Goal: Check status

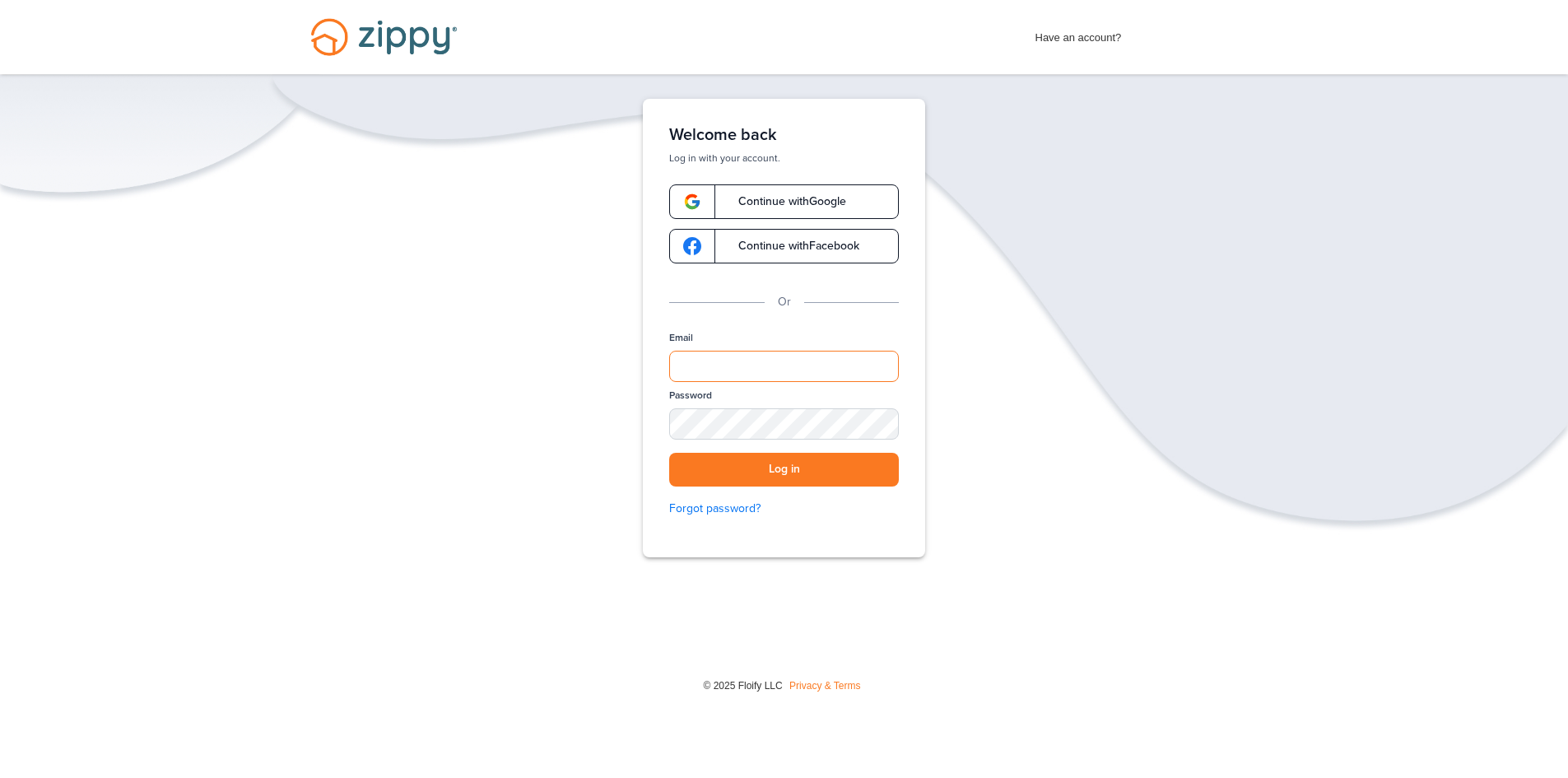
click at [809, 361] on input "Email" at bounding box center [784, 366] width 229 height 31
type input "**********"
click at [878, 426] on div "SHOW" at bounding box center [877, 424] width 36 height 16
click at [790, 469] on button "Log in" at bounding box center [784, 470] width 229 height 34
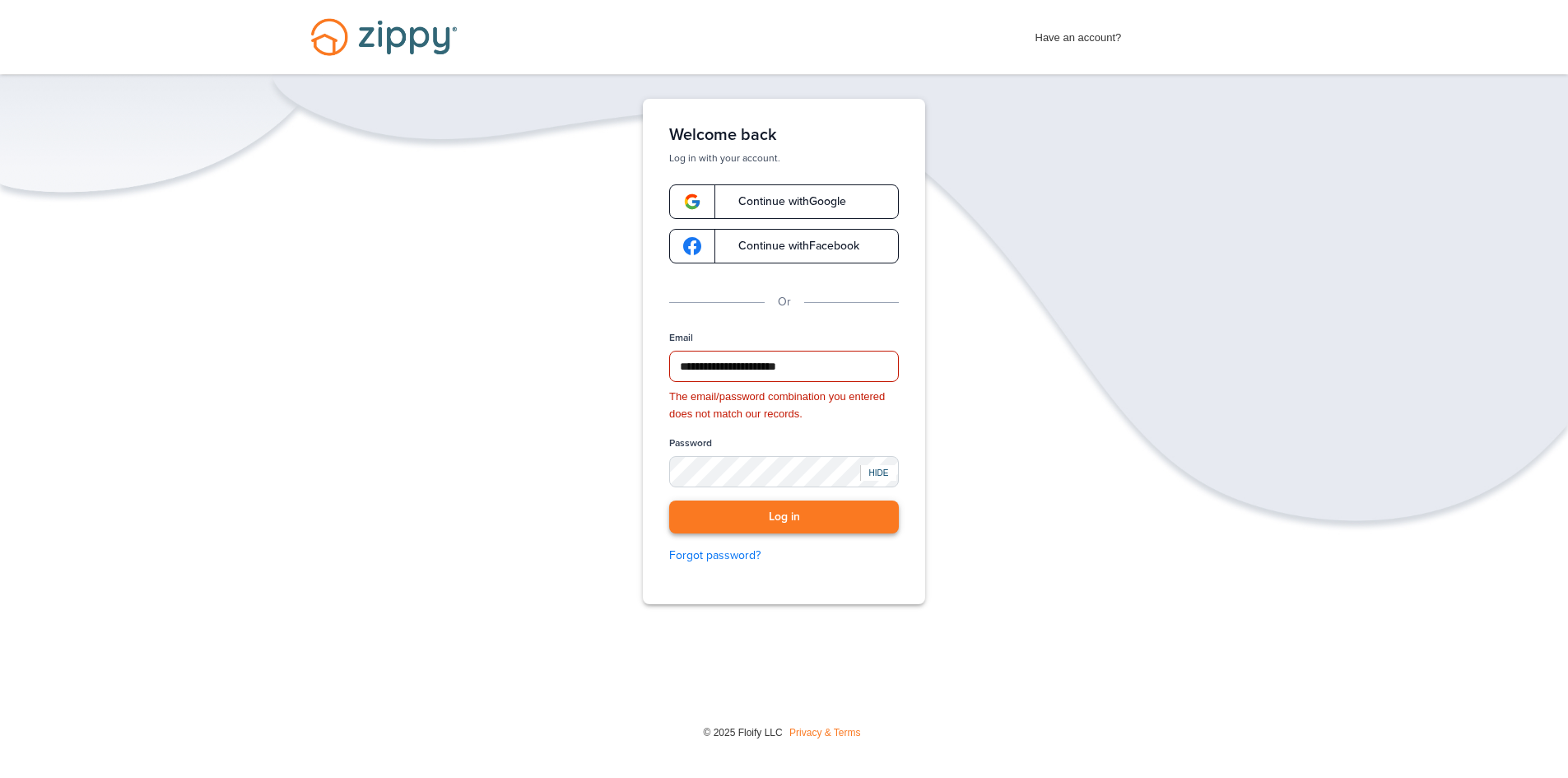
click at [806, 517] on button "Log in" at bounding box center [784, 517] width 229 height 34
click at [801, 508] on button "Log in" at bounding box center [784, 517] width 229 height 34
click at [761, 509] on button "Log in" at bounding box center [784, 517] width 229 height 34
click at [669, 500] on button "Log in" at bounding box center [784, 517] width 229 height 34
click at [714, 515] on button "Log in" at bounding box center [784, 517] width 229 height 34
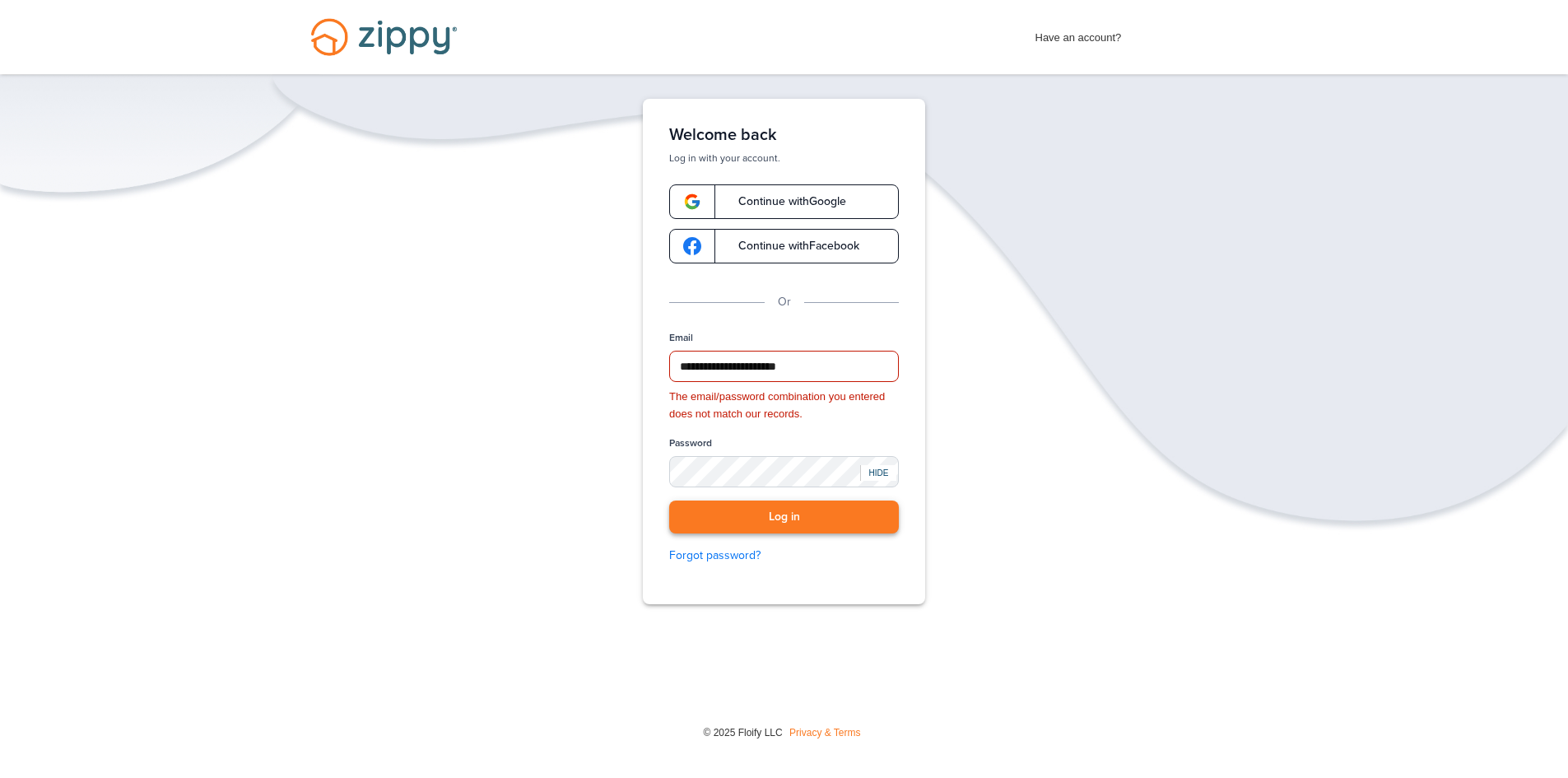
click at [724, 516] on button "Log in" at bounding box center [784, 517] width 229 height 34
click at [669, 500] on button "Log in" at bounding box center [784, 517] width 229 height 34
click at [751, 516] on button "Log in" at bounding box center [784, 517] width 229 height 34
click at [782, 451] on div "Password" at bounding box center [784, 469] width 229 height 64
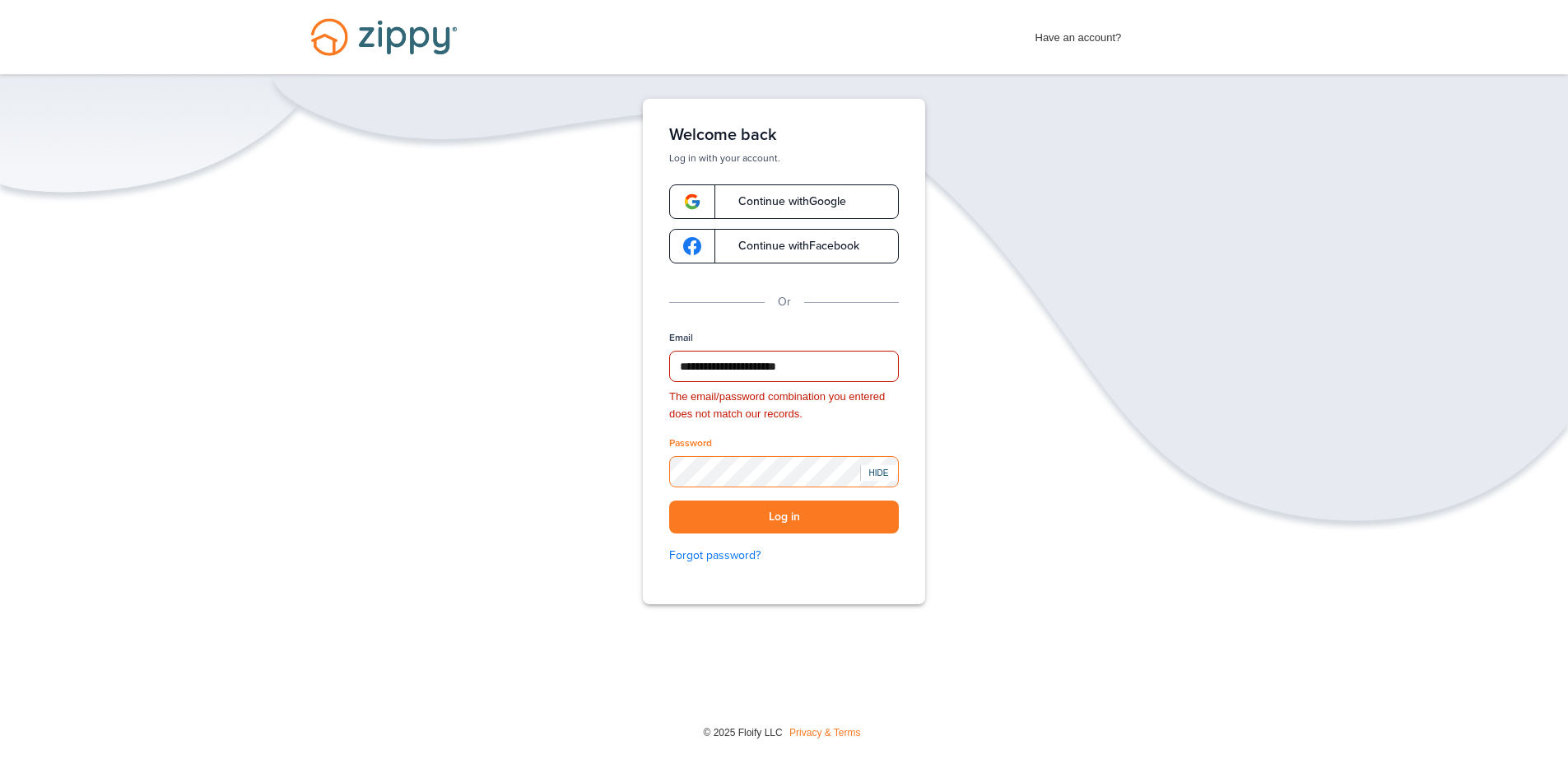
click at [669, 500] on button "Log in" at bounding box center [784, 517] width 229 height 34
click at [716, 523] on button "Log in" at bounding box center [784, 517] width 229 height 34
click at [713, 511] on button "Log in" at bounding box center [784, 517] width 229 height 34
click at [669, 500] on button "Log in" at bounding box center [784, 517] width 229 height 34
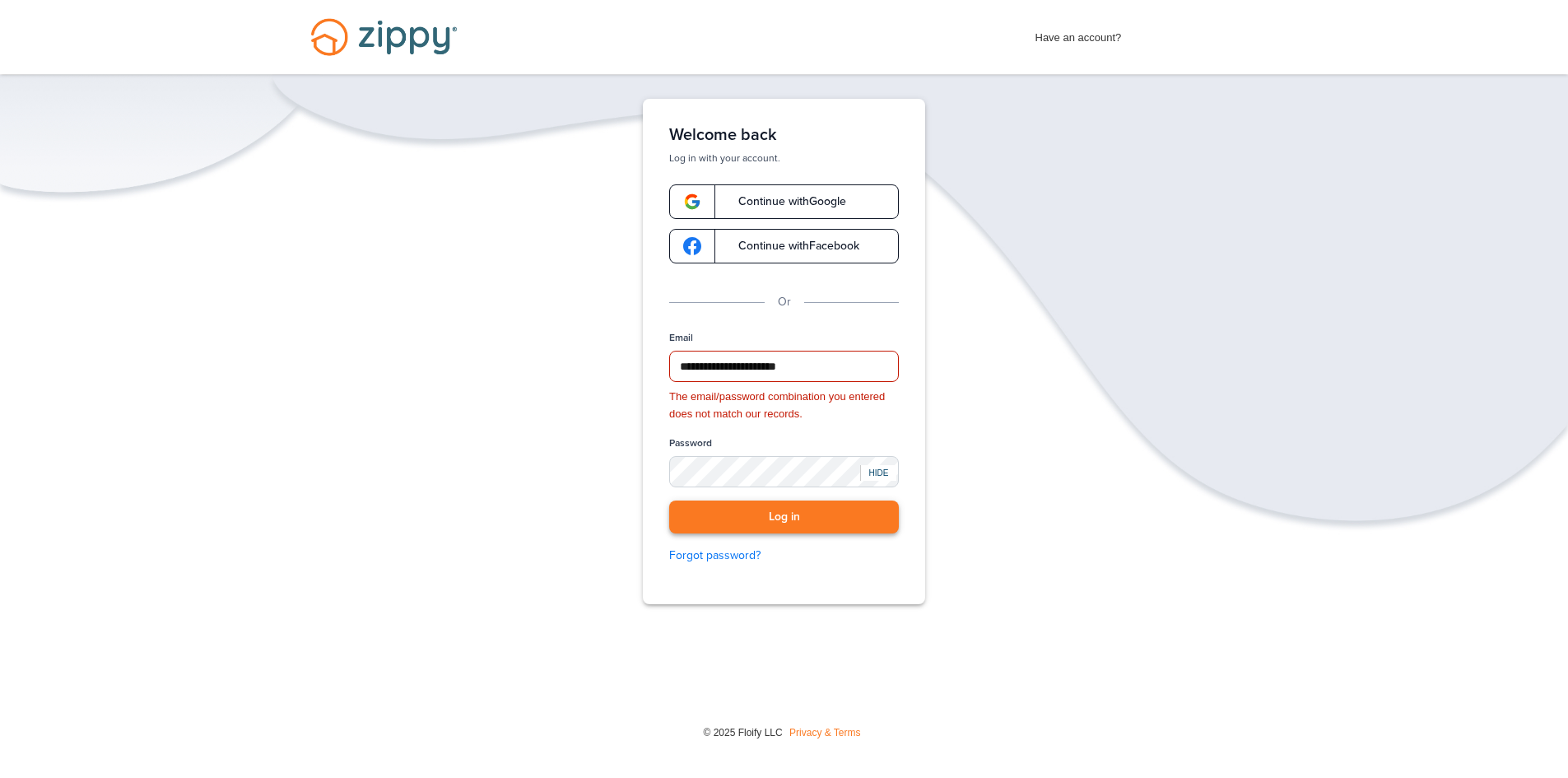
click at [778, 517] on button "Log in" at bounding box center [784, 517] width 229 height 34
click at [771, 507] on button "Log in" at bounding box center [784, 517] width 229 height 34
click at [737, 192] on link "Continue with Google" at bounding box center [784, 202] width 229 height 35
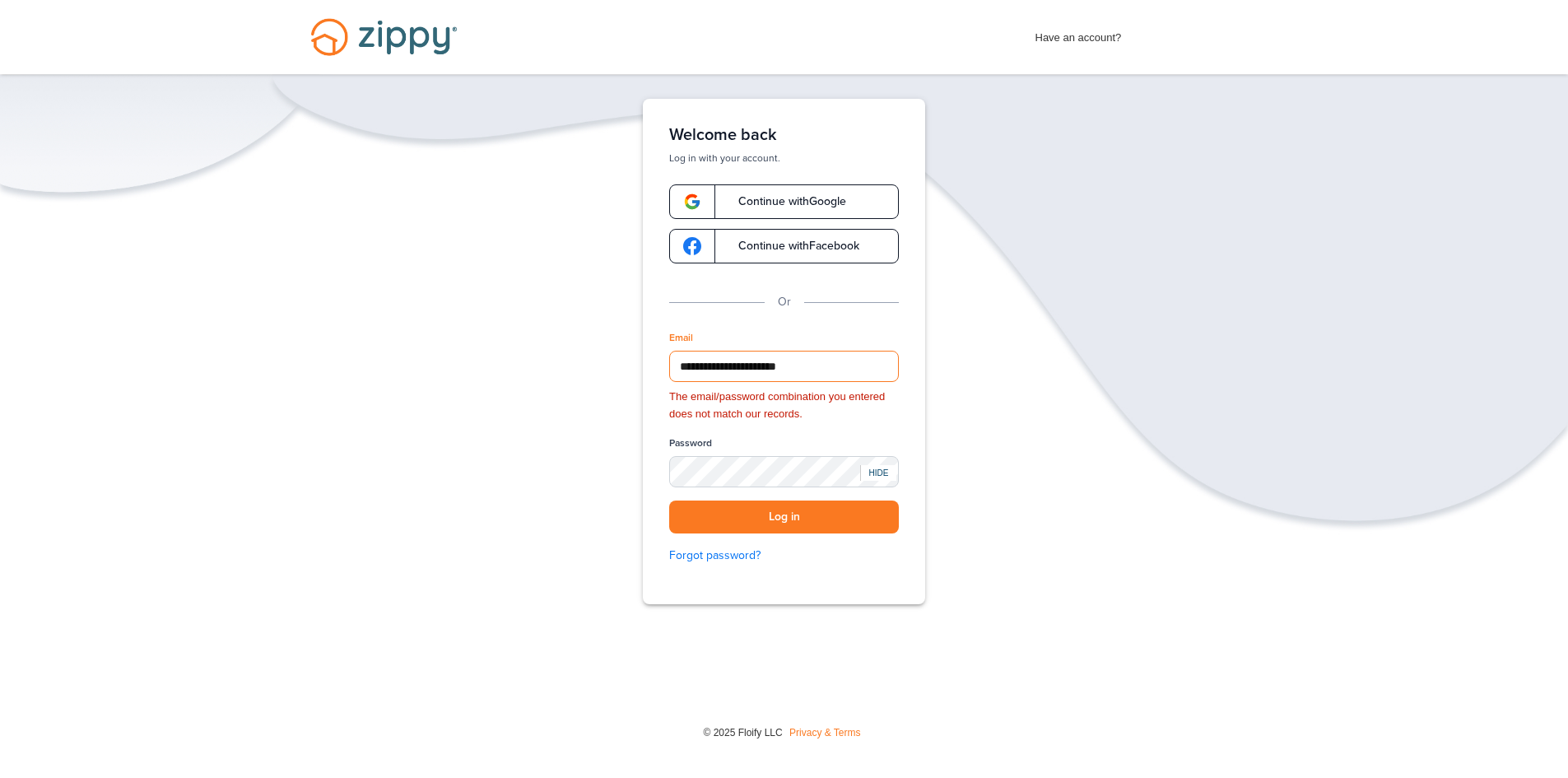
drag, startPoint x: 710, startPoint y: 366, endPoint x: 634, endPoint y: 397, distance: 82.1
click at [634, 397] on div "**********" at bounding box center [784, 351] width 329 height 505
click at [750, 363] on input "**********" at bounding box center [784, 366] width 229 height 31
type input "**********"
click at [777, 518] on button "Log in" at bounding box center [784, 517] width 229 height 34
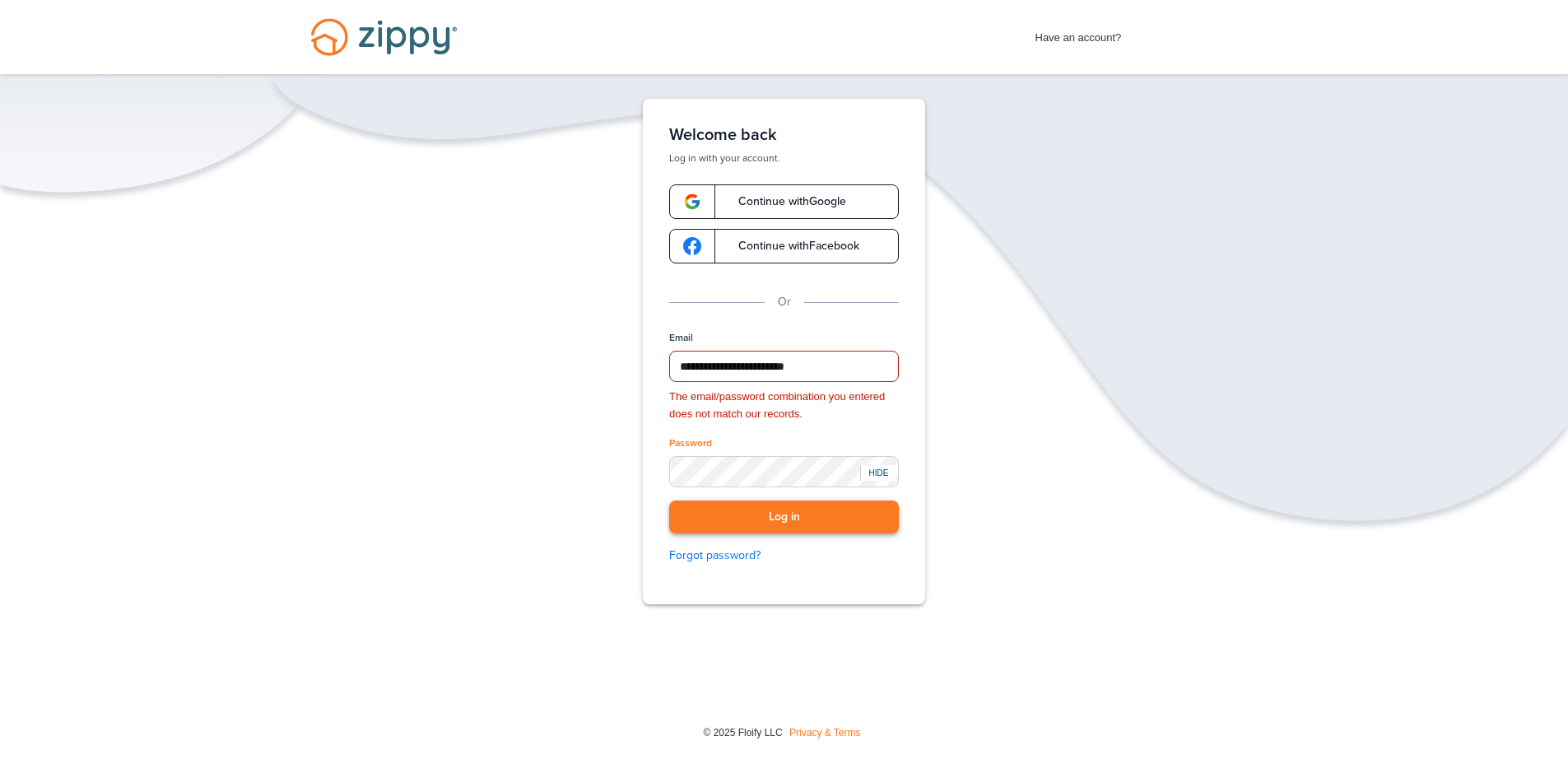
click at [783, 522] on button "Log in" at bounding box center [784, 517] width 229 height 34
click at [772, 361] on input "**********" at bounding box center [784, 366] width 229 height 31
click at [772, 363] on input "**********" at bounding box center [784, 366] width 229 height 31
click at [785, 367] on input "Email" at bounding box center [784, 366] width 229 height 31
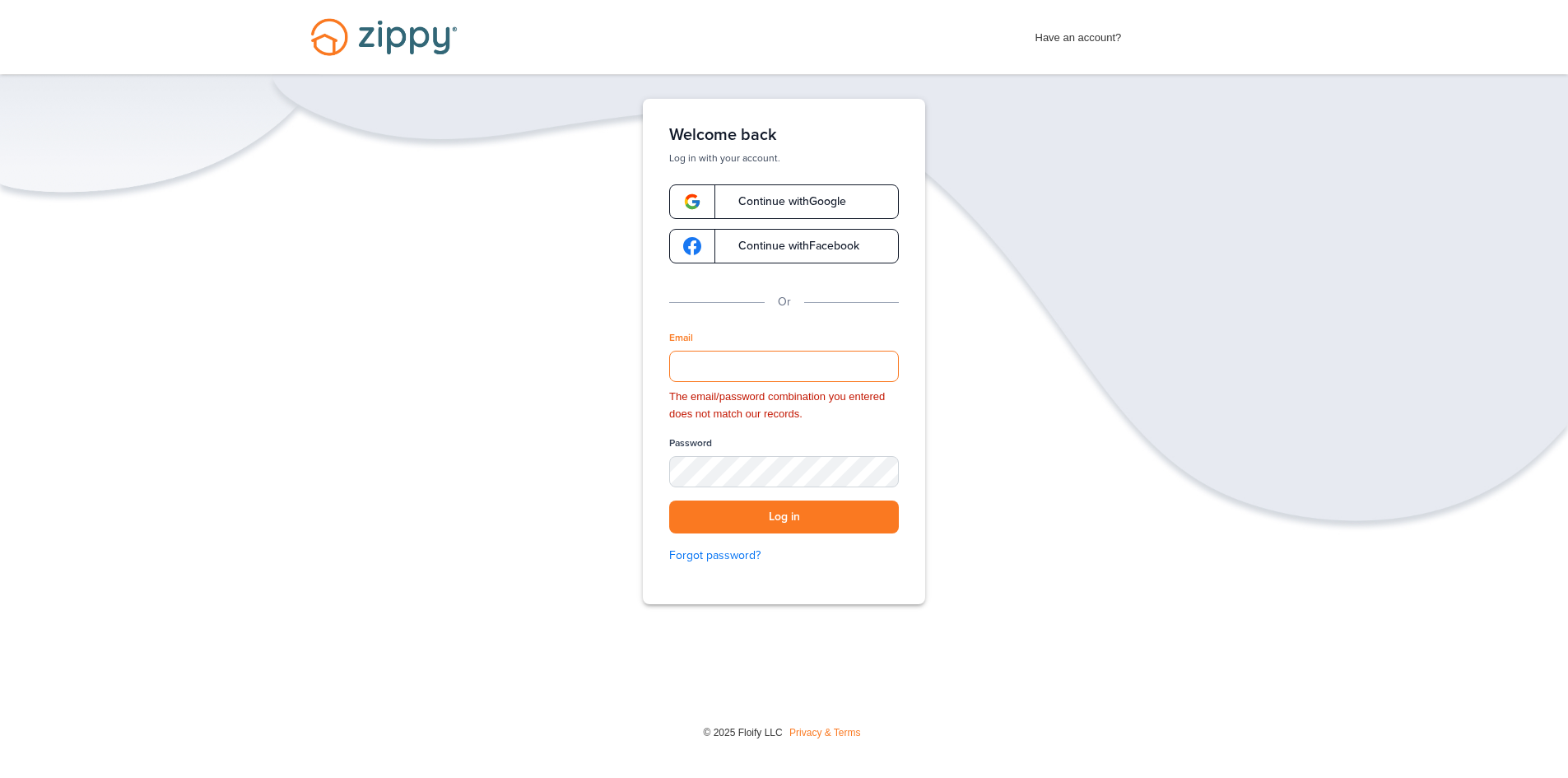
click at [795, 366] on input "Email" at bounding box center [784, 366] width 229 height 31
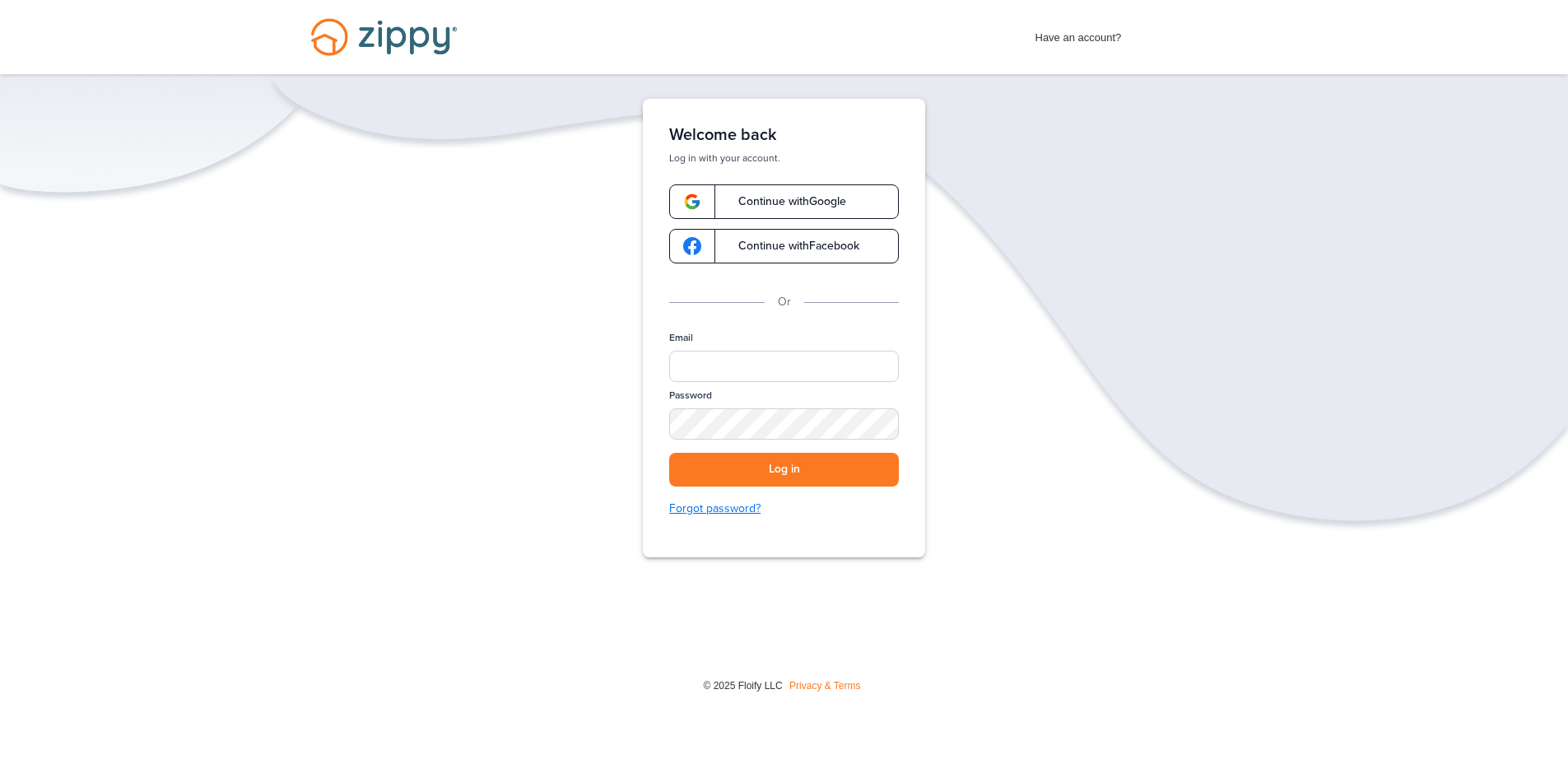
click at [742, 506] on link "Forgot password?" at bounding box center [784, 508] width 229 height 18
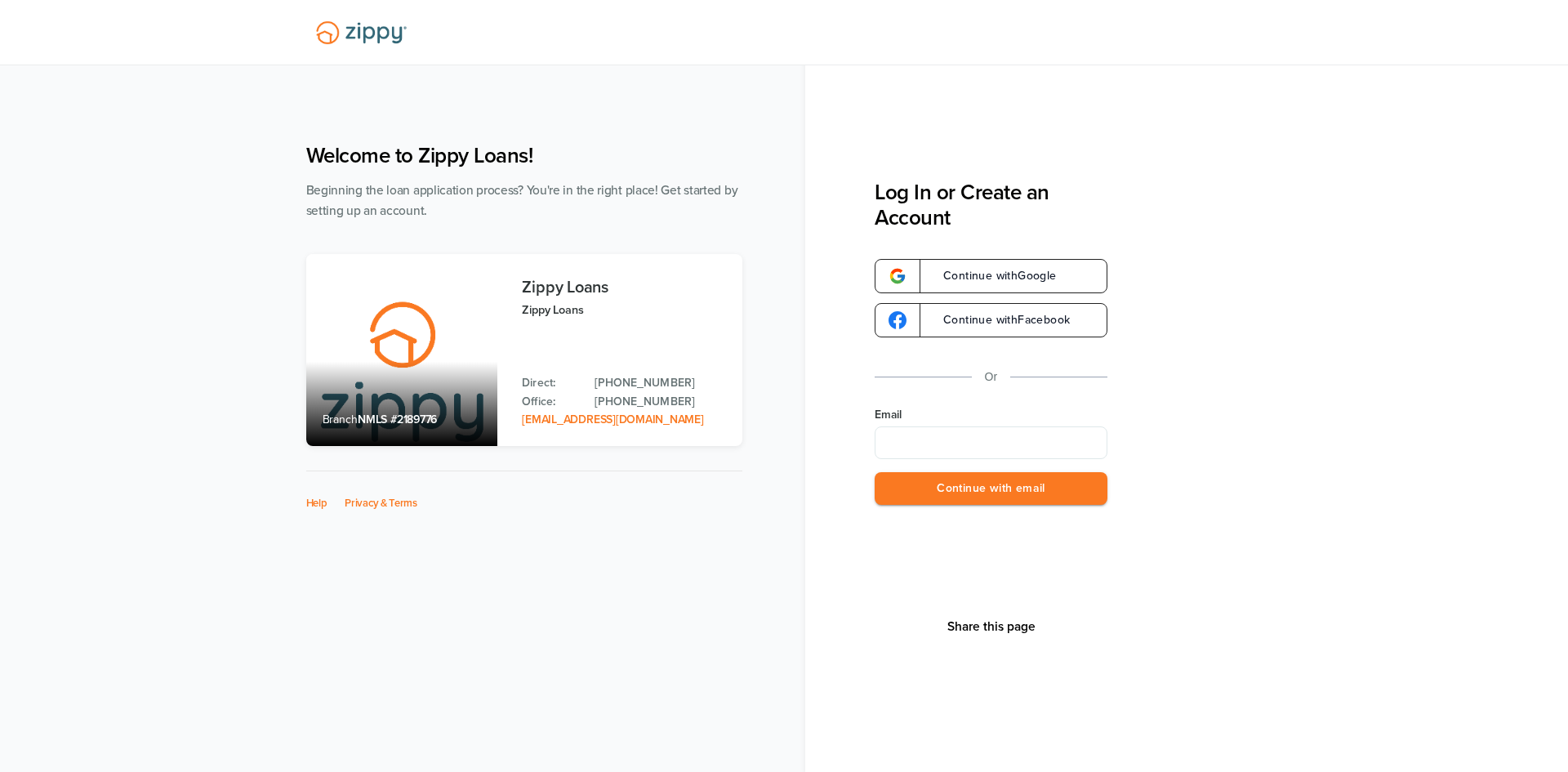
click at [1005, 441] on input "Email" at bounding box center [991, 443] width 233 height 33
click at [1004, 442] on input "**********" at bounding box center [991, 443] width 233 height 33
type input "**********"
click at [972, 482] on button "Continue with email" at bounding box center [991, 489] width 233 height 34
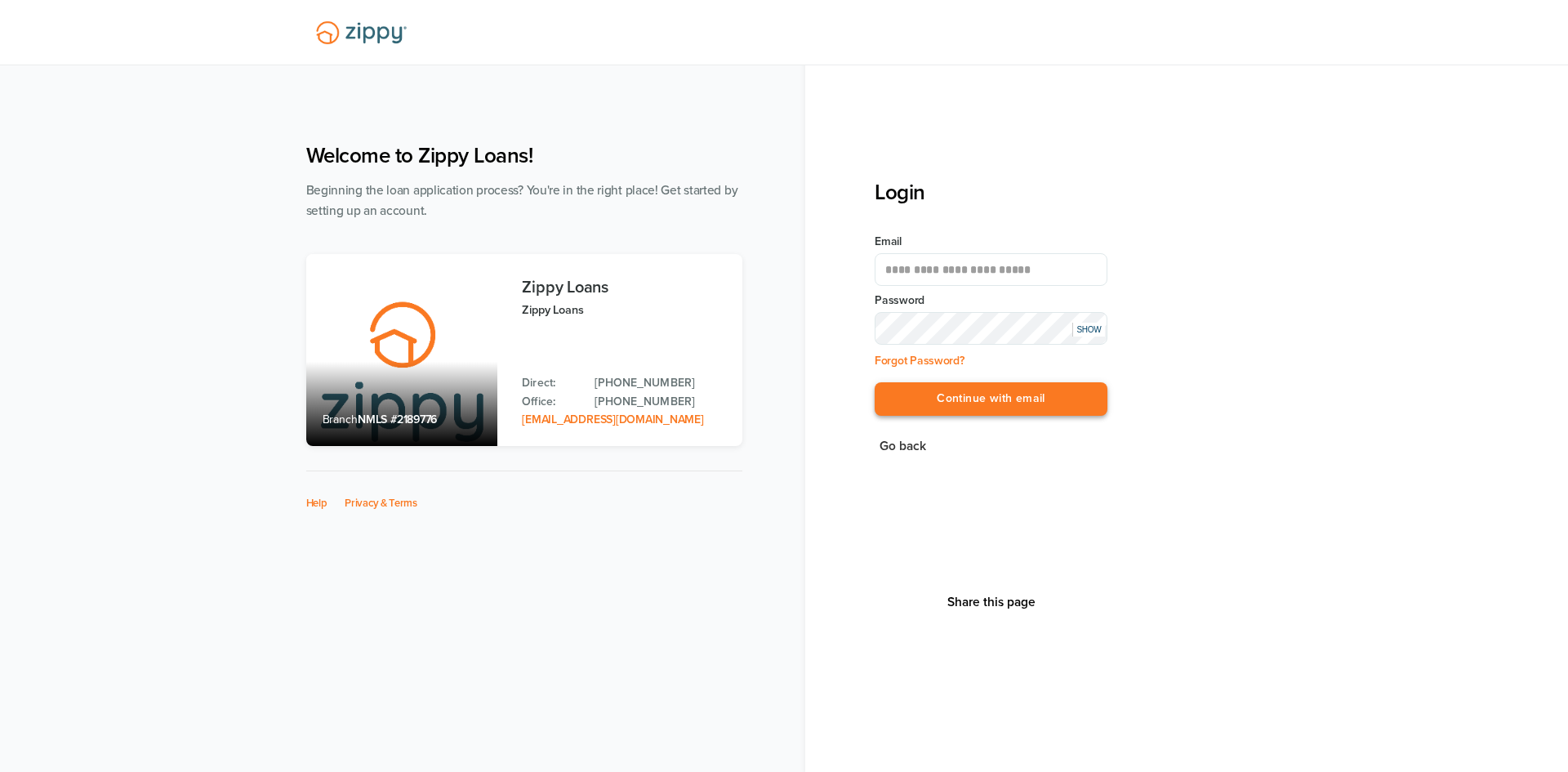
click at [937, 397] on button "Continue with email" at bounding box center [991, 398] width 233 height 34
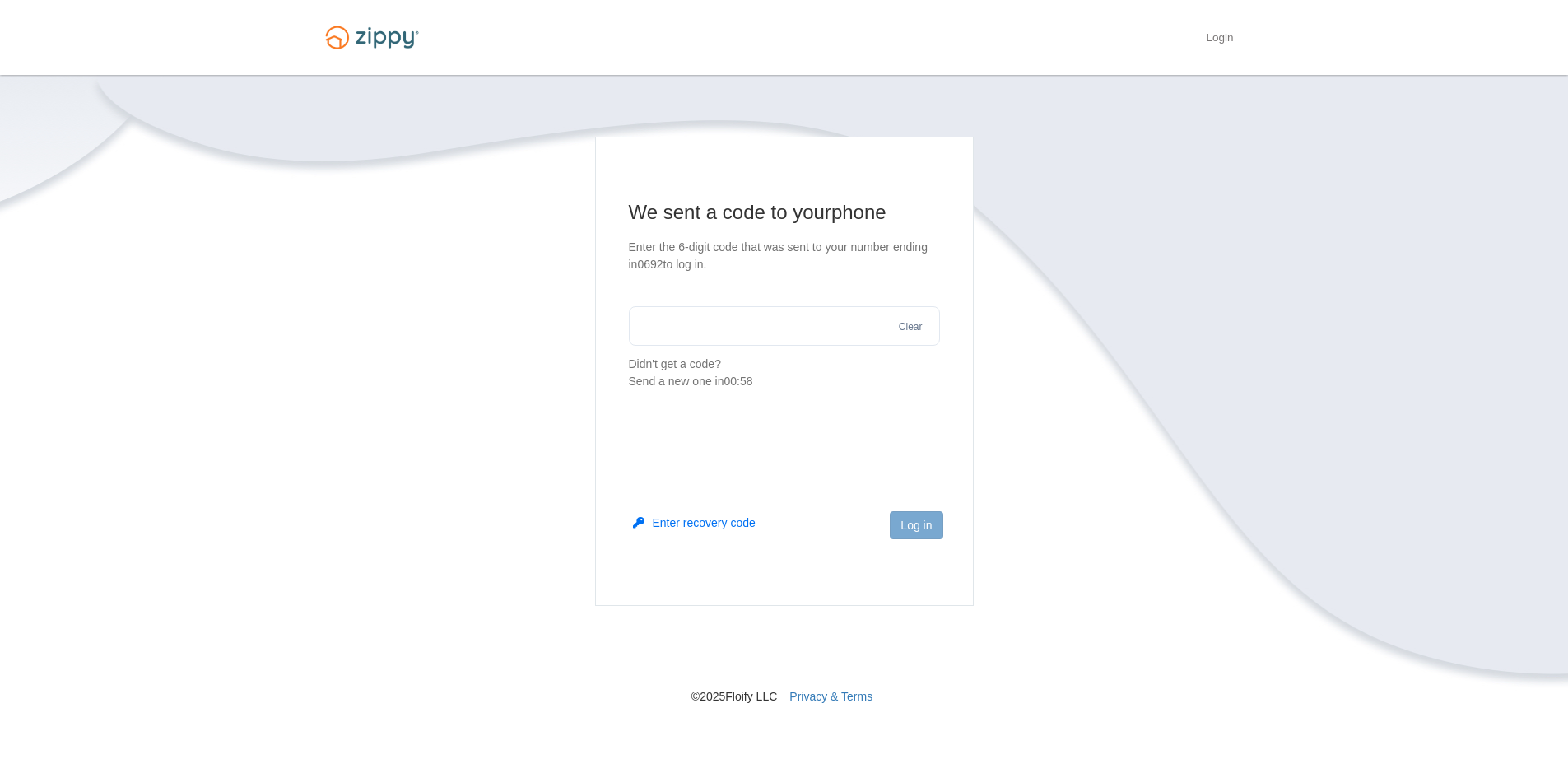
click at [759, 326] on input "text" at bounding box center [784, 325] width 311 height 40
type input "******"
click at [899, 524] on button "Log in" at bounding box center [915, 525] width 52 height 28
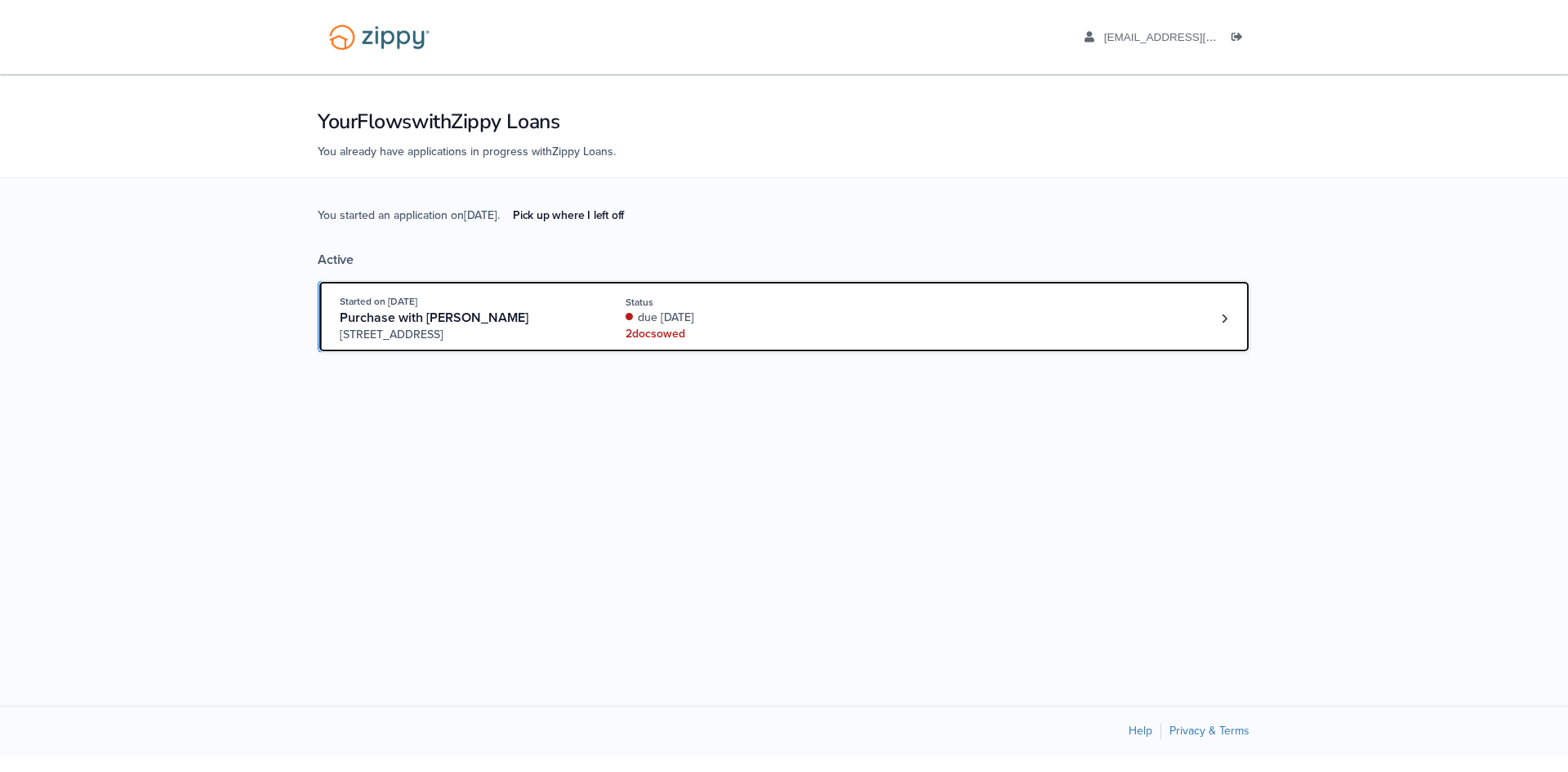
click at [1075, 332] on div "Started on [DATE] Purchase with [PERSON_NAME] [STREET_ADDRESS] Status due [DATE…" at bounding box center [776, 318] width 872 height 50
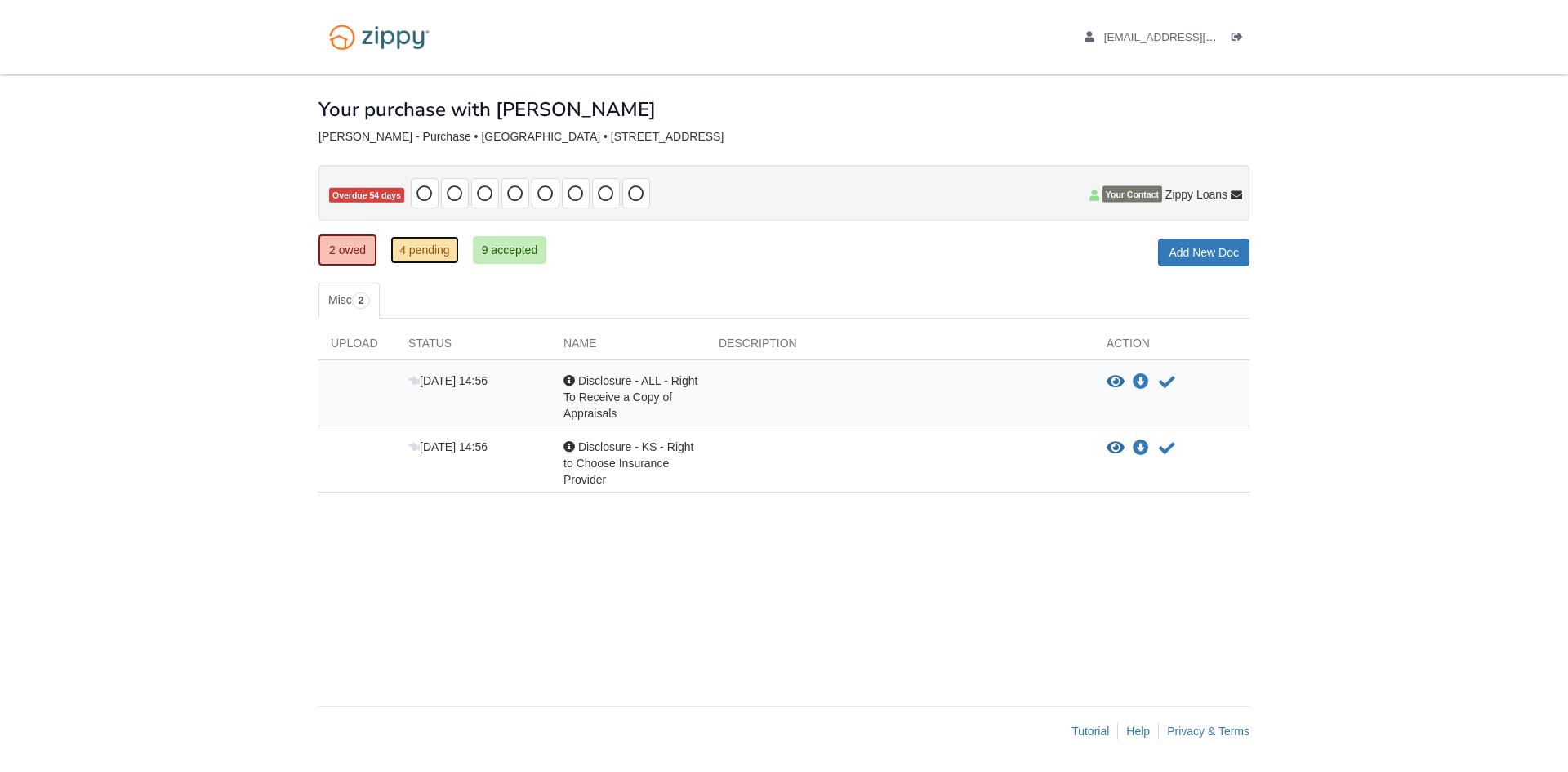
click at [440, 257] on link "4 pending" at bounding box center [424, 249] width 69 height 27
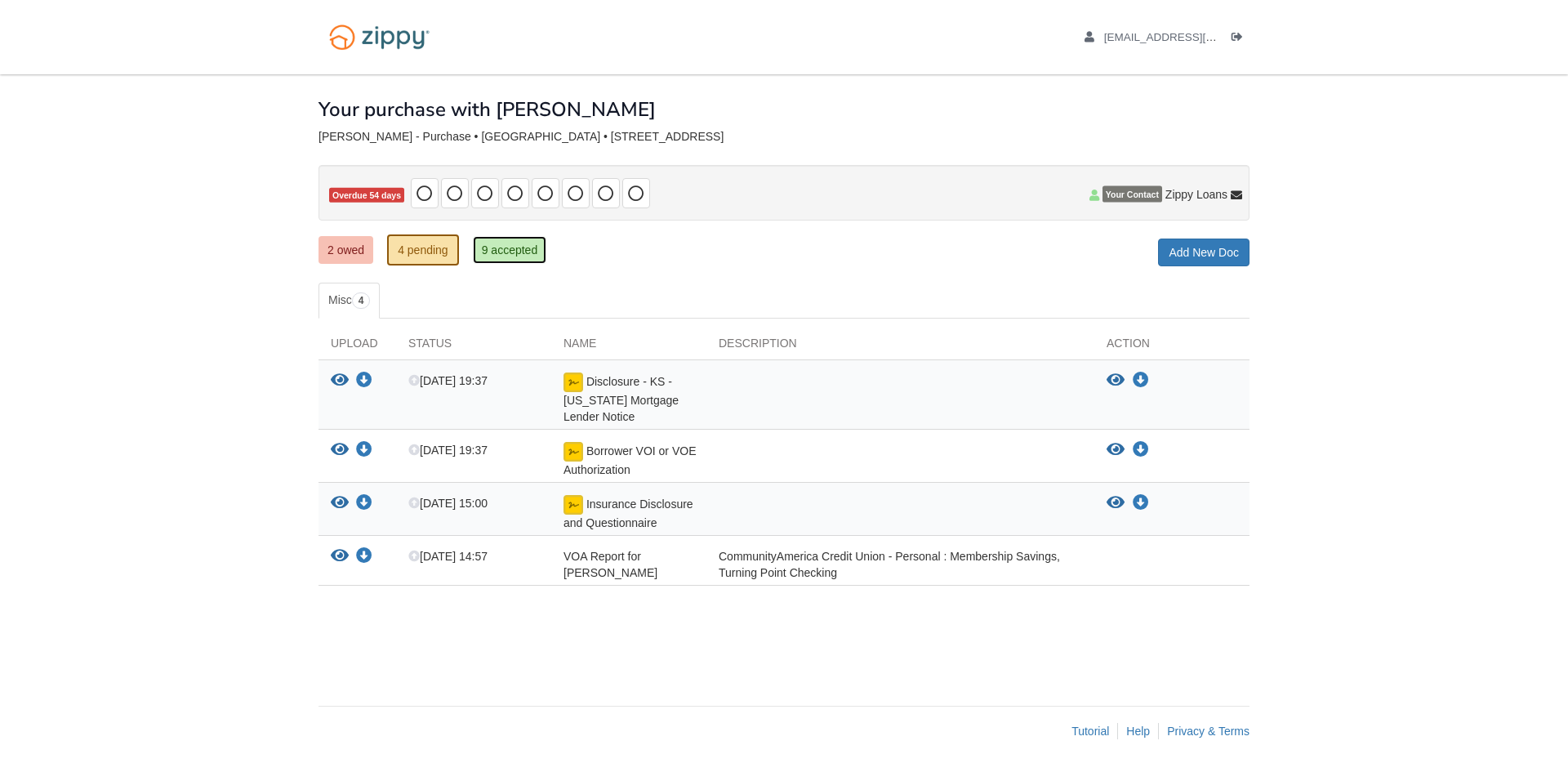
click at [518, 254] on link "9 accepted" at bounding box center [509, 249] width 74 height 27
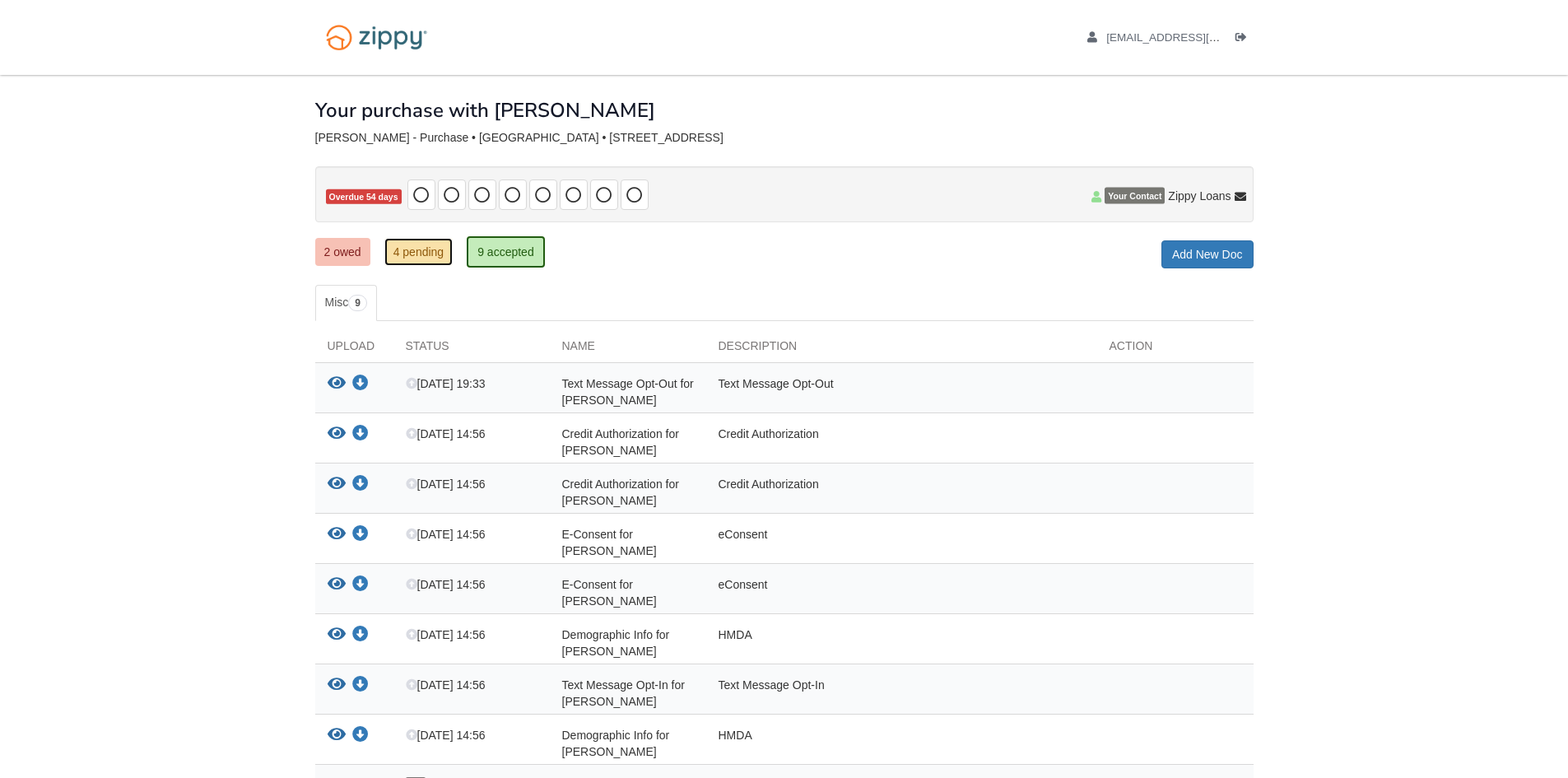
click at [410, 252] on link "4 pending" at bounding box center [418, 251] width 69 height 28
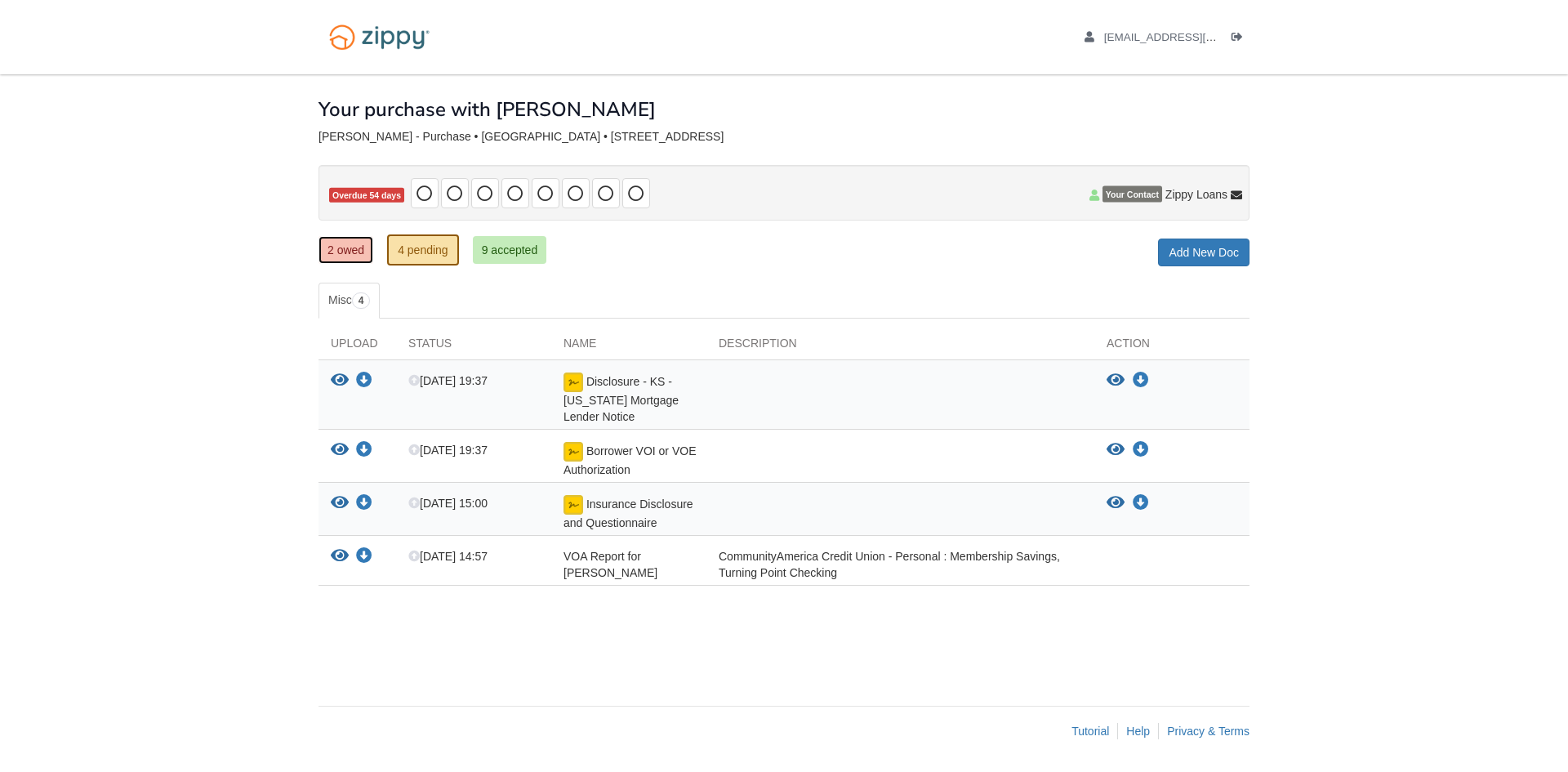
click at [323, 246] on link "2 owed" at bounding box center [346, 249] width 55 height 27
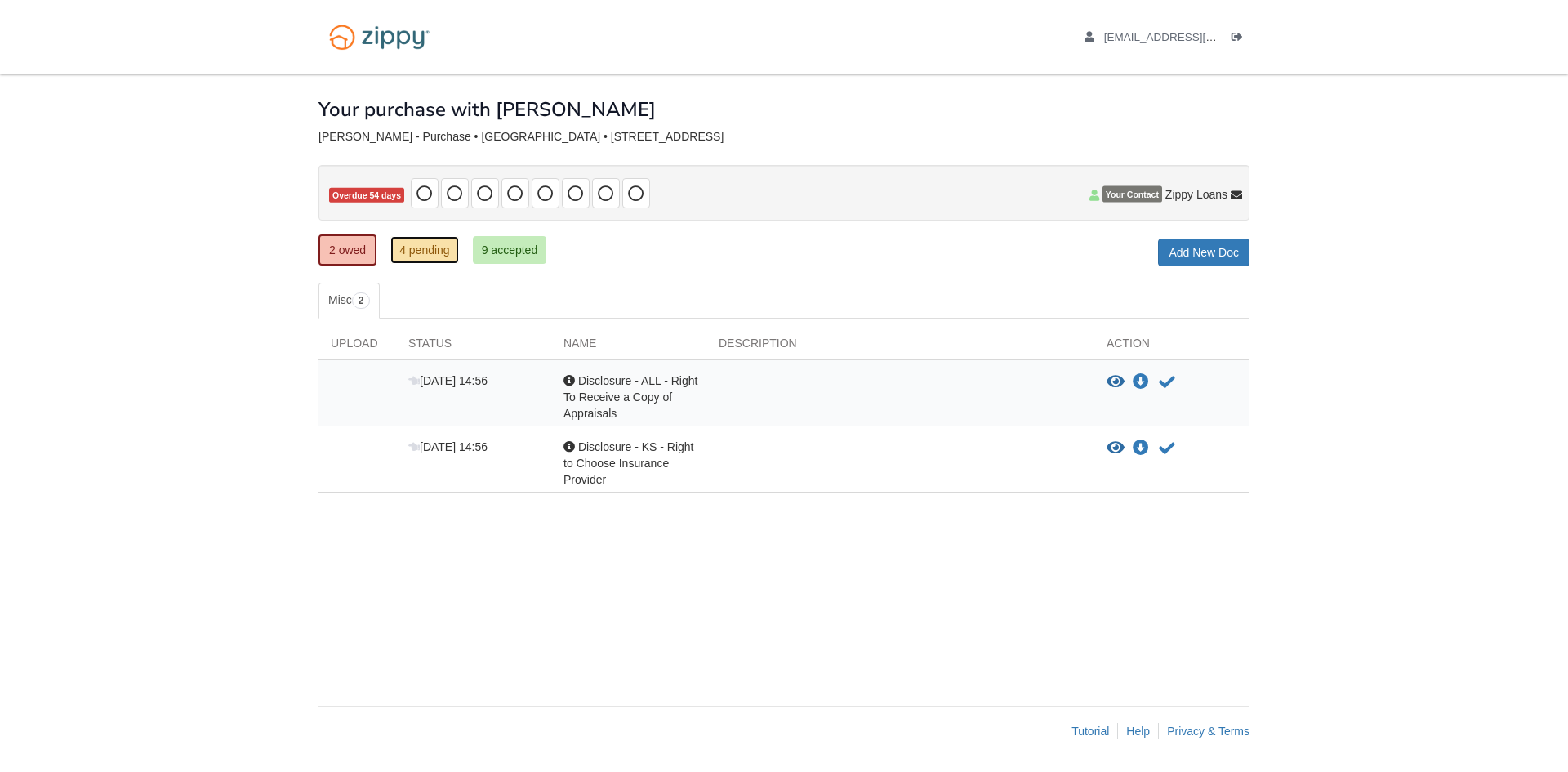
click at [449, 257] on link "4 pending" at bounding box center [424, 249] width 69 height 27
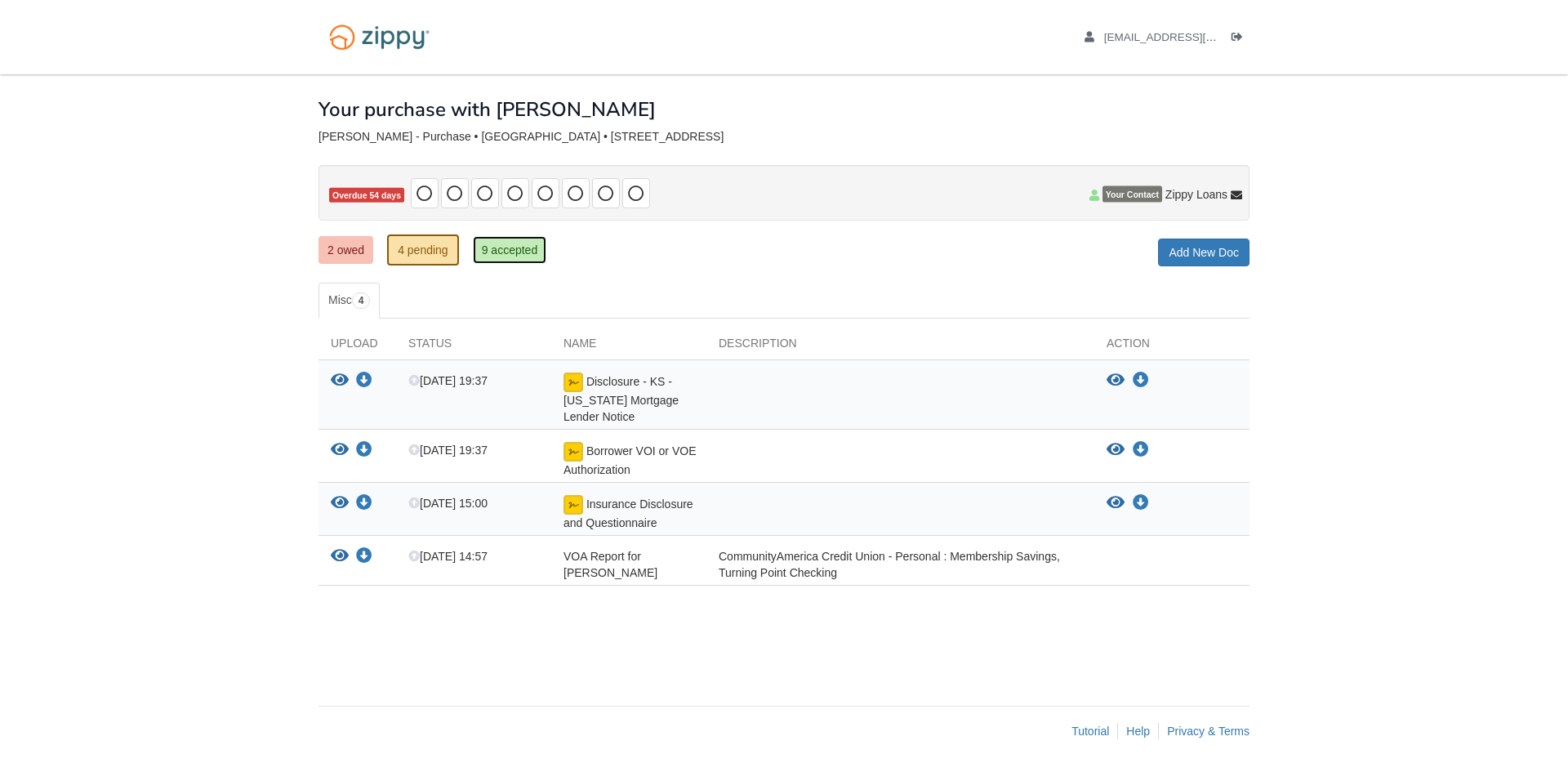
click at [499, 251] on link "9 accepted" at bounding box center [509, 249] width 74 height 27
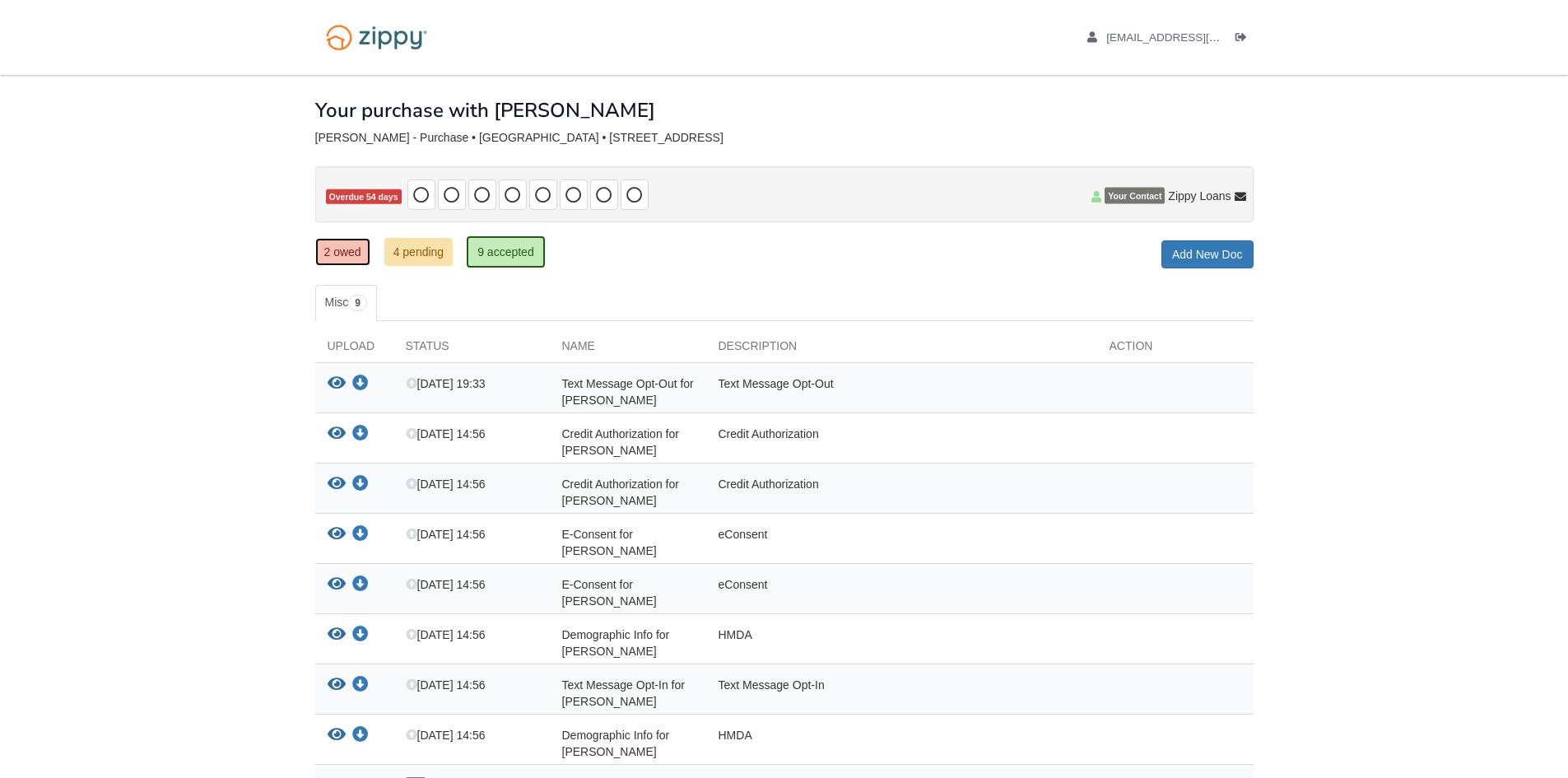
click at [328, 250] on link "2 owed" at bounding box center [343, 251] width 55 height 28
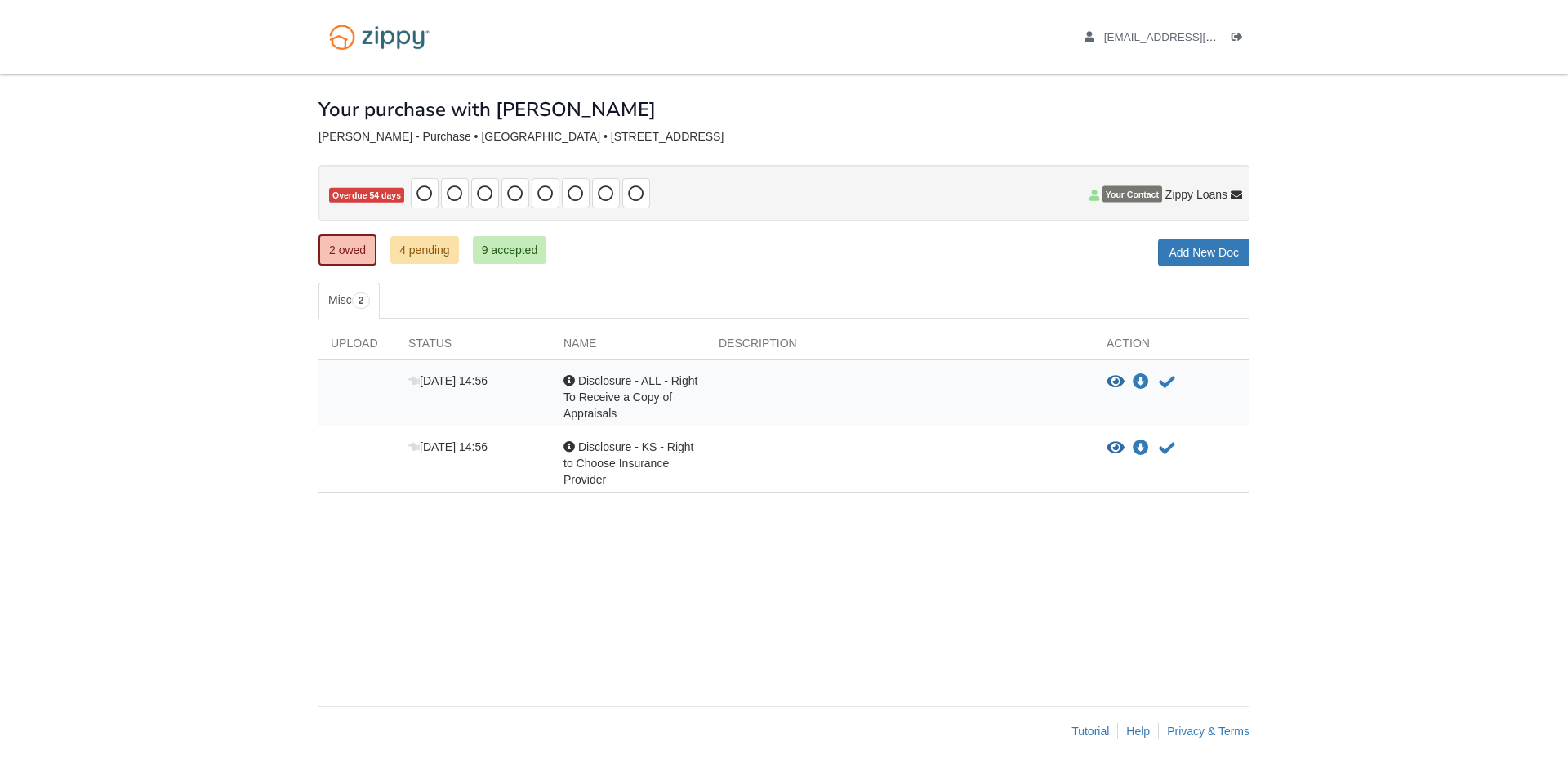
click at [733, 450] on div at bounding box center [900, 463] width 388 height 49
click at [1167, 452] on icon "Acknowledge receipt of document" at bounding box center [1167, 449] width 16 height 16
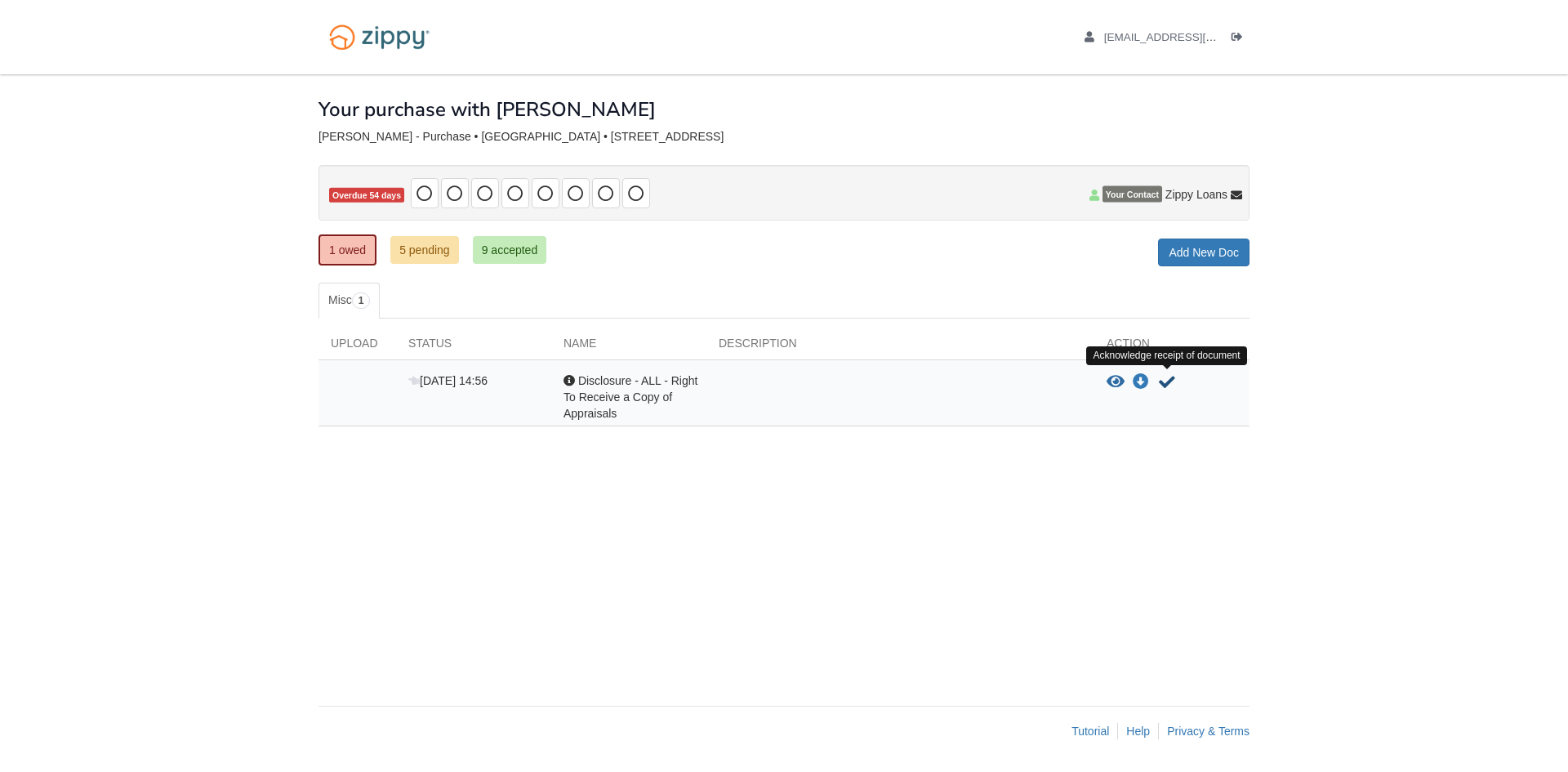
click at [1169, 382] on icon "Acknowledge receipt of document" at bounding box center [1167, 382] width 16 height 16
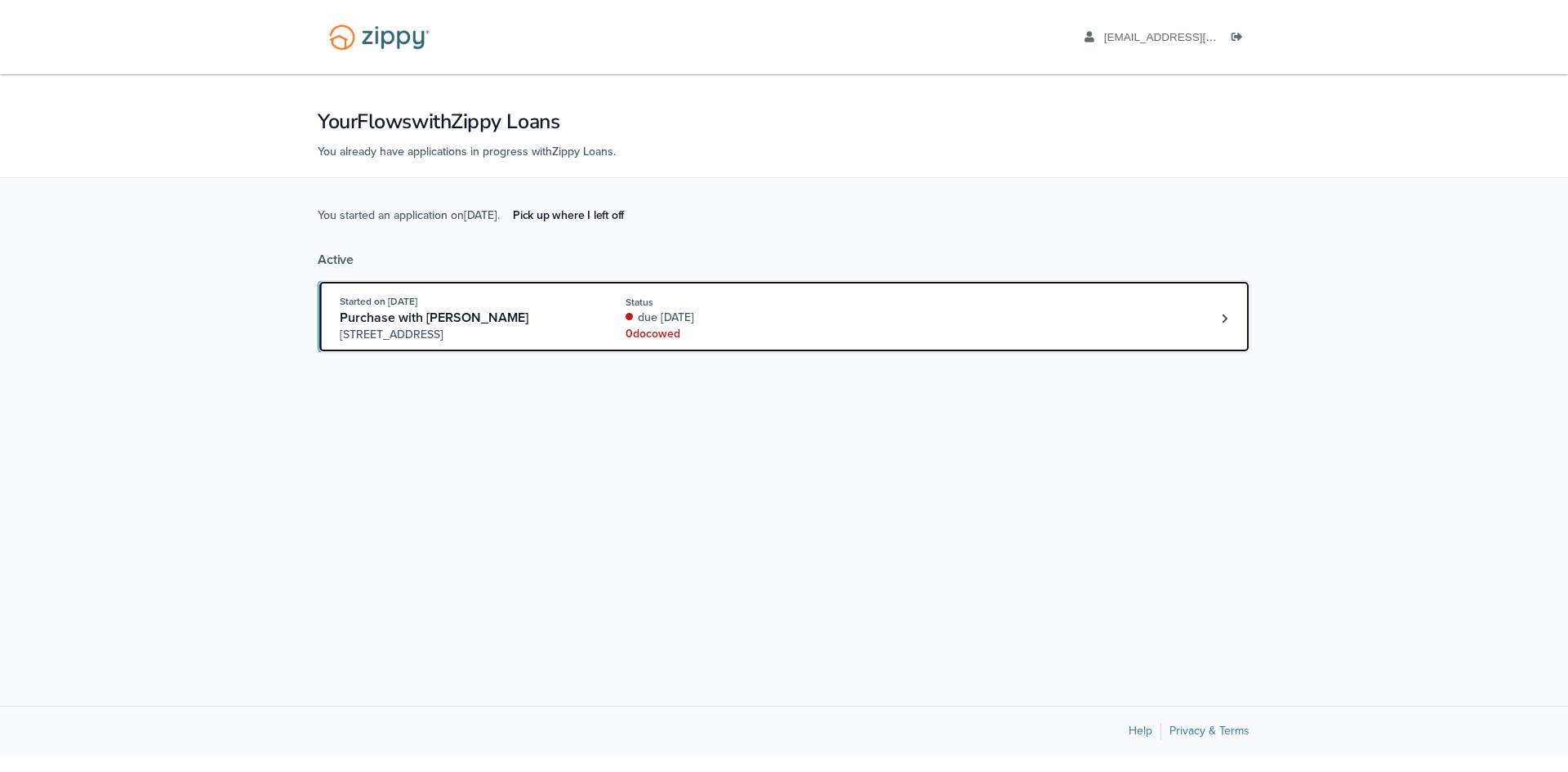
click at [1211, 312] on div "Started on [DATE] Purchase with [PERSON_NAME] [STREET_ADDRESS] Status due [DATE…" at bounding box center [776, 318] width 872 height 50
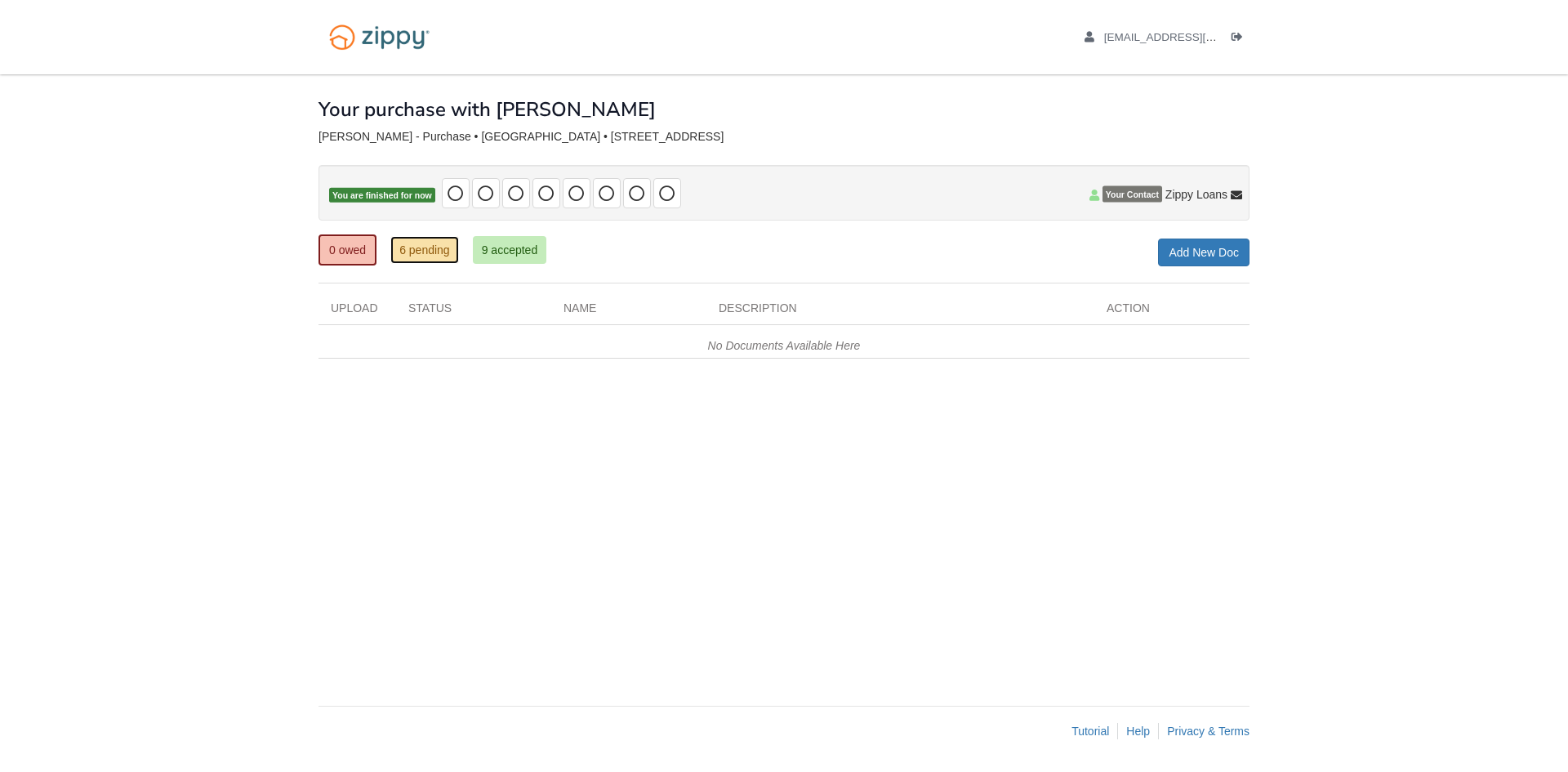
click at [437, 246] on link "6 pending" at bounding box center [424, 249] width 69 height 27
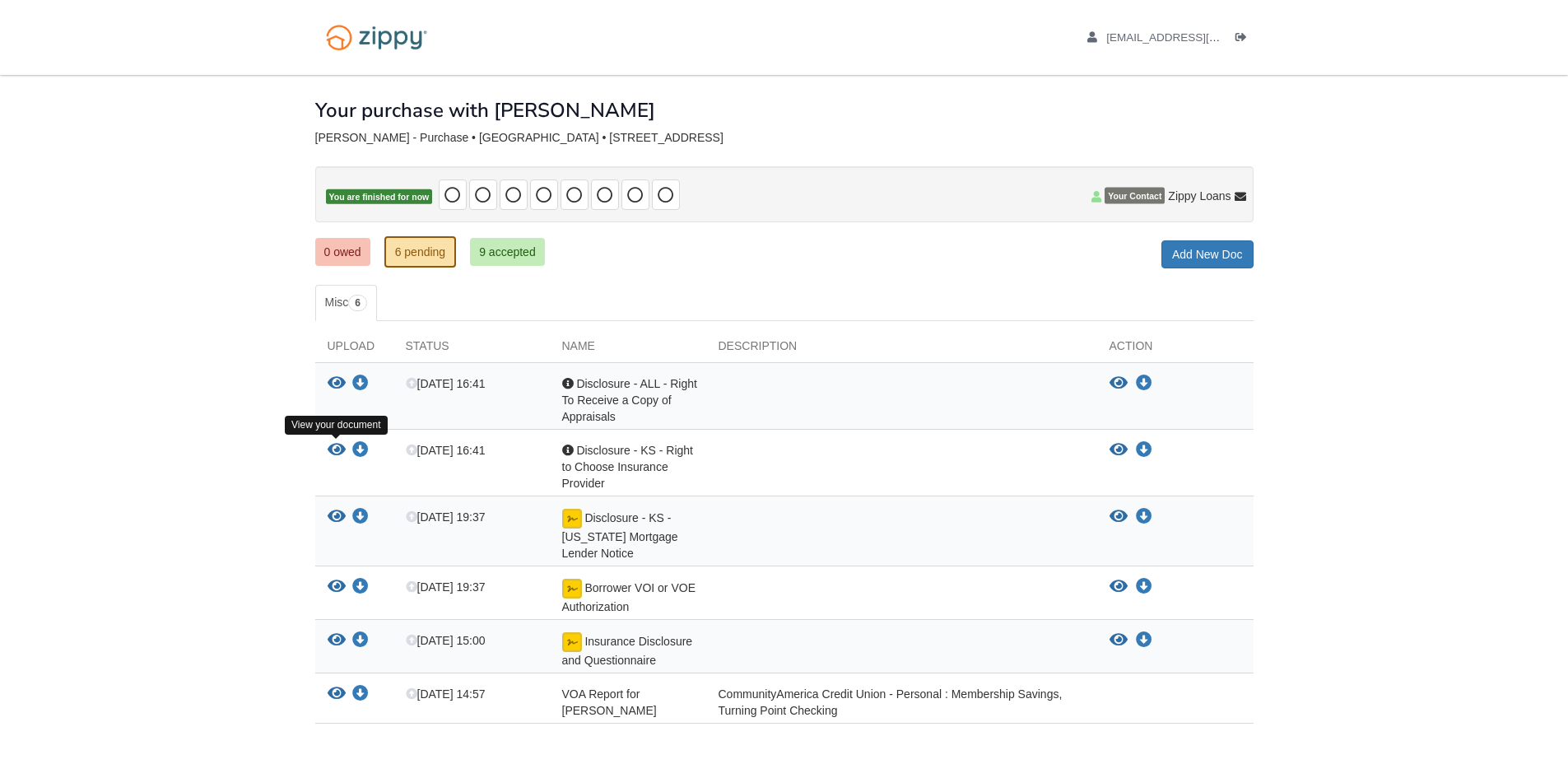
click at [330, 447] on icon "View Disclosure - KS - Right to Choose Insurance Provider" at bounding box center [337, 450] width 18 height 17
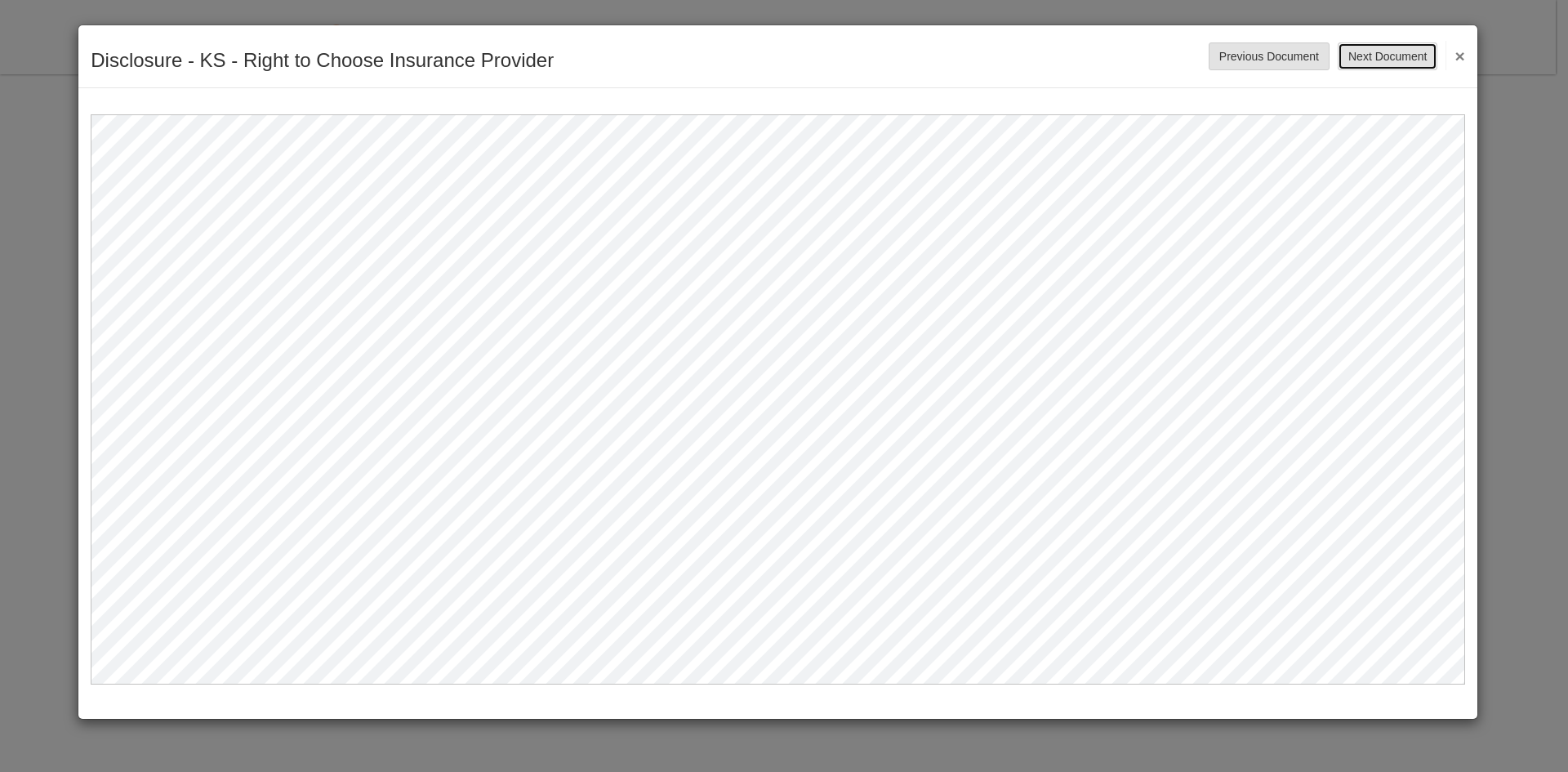
click at [1393, 45] on button "Next Document" at bounding box center [1387, 56] width 100 height 27
click at [1457, 63] on button "×" at bounding box center [1455, 56] width 19 height 29
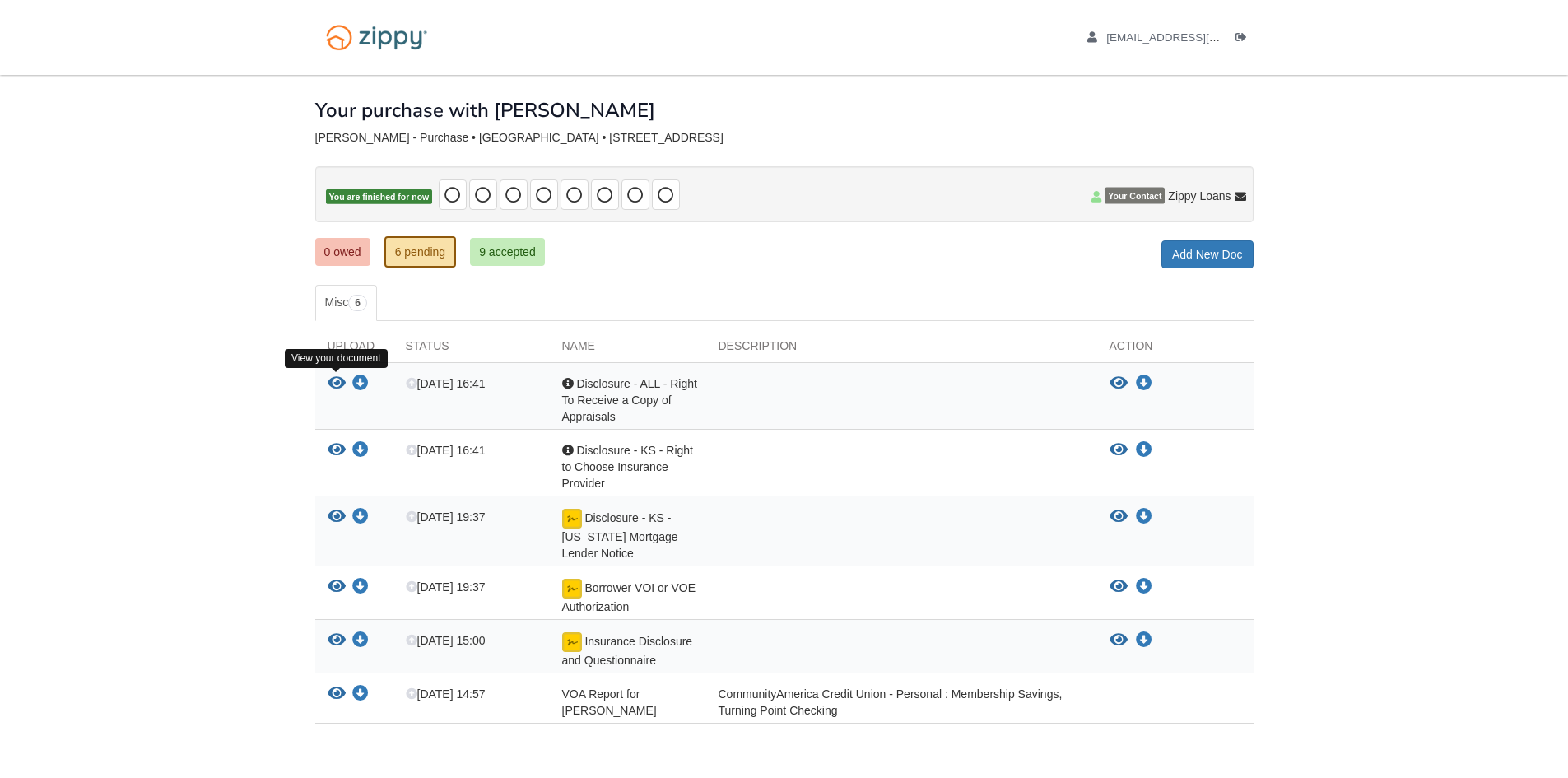
click at [334, 377] on icon "View Disclosure - ALL - Right To Receive a Copy of Appraisals" at bounding box center [337, 384] width 18 height 17
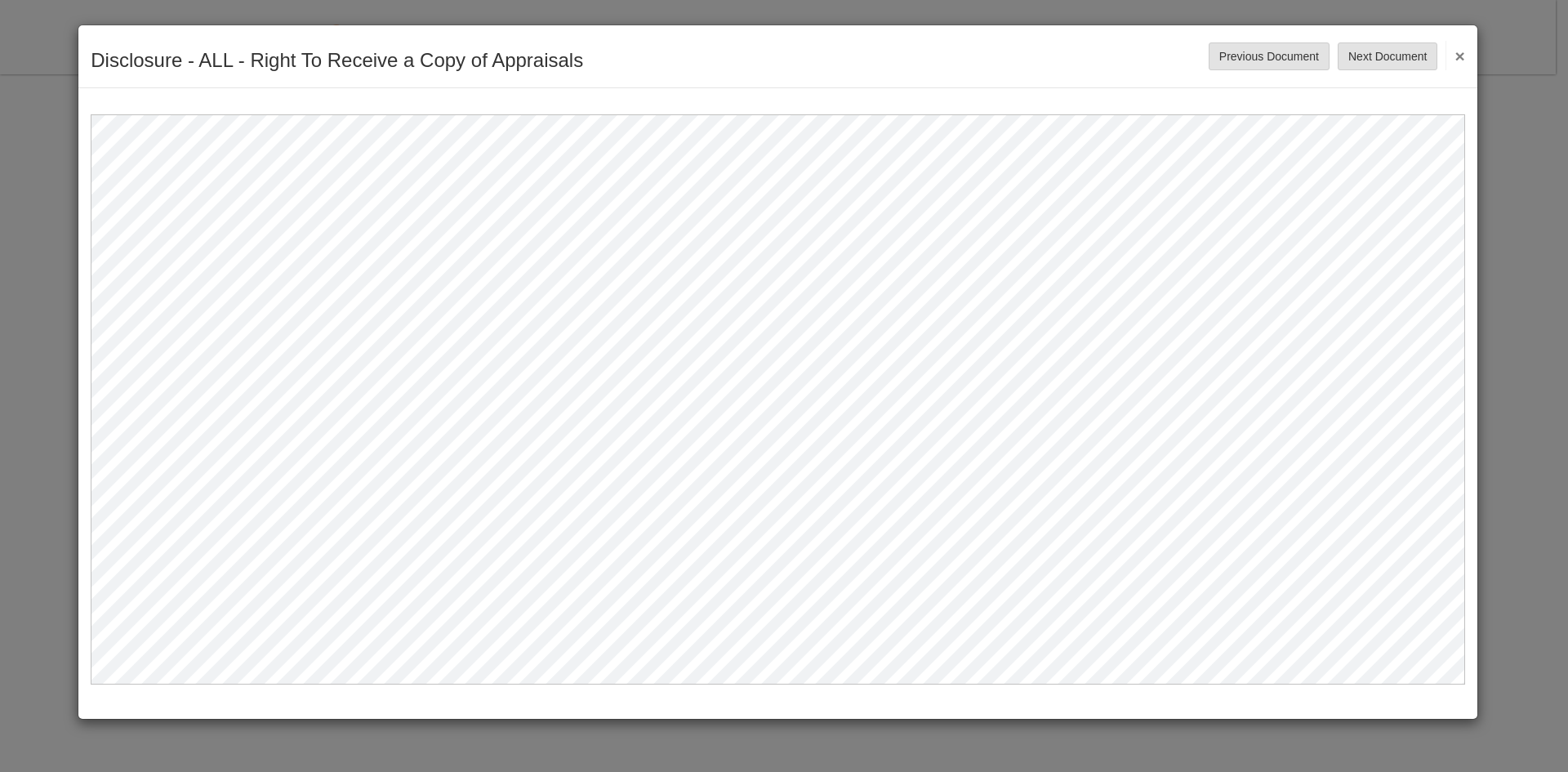
click at [1458, 53] on button "×" at bounding box center [1455, 56] width 19 height 29
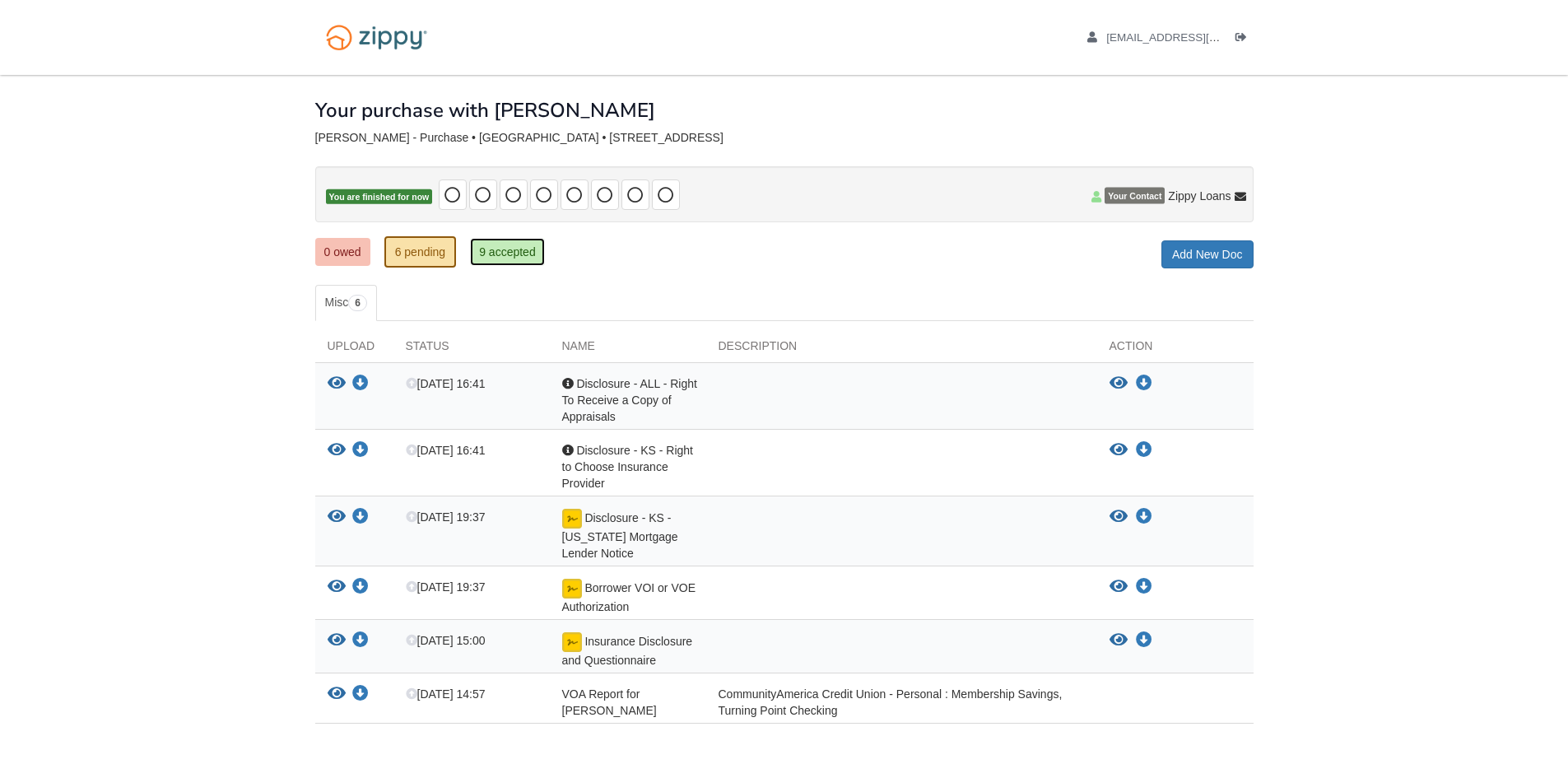
click at [503, 251] on link "9 accepted" at bounding box center [506, 251] width 75 height 28
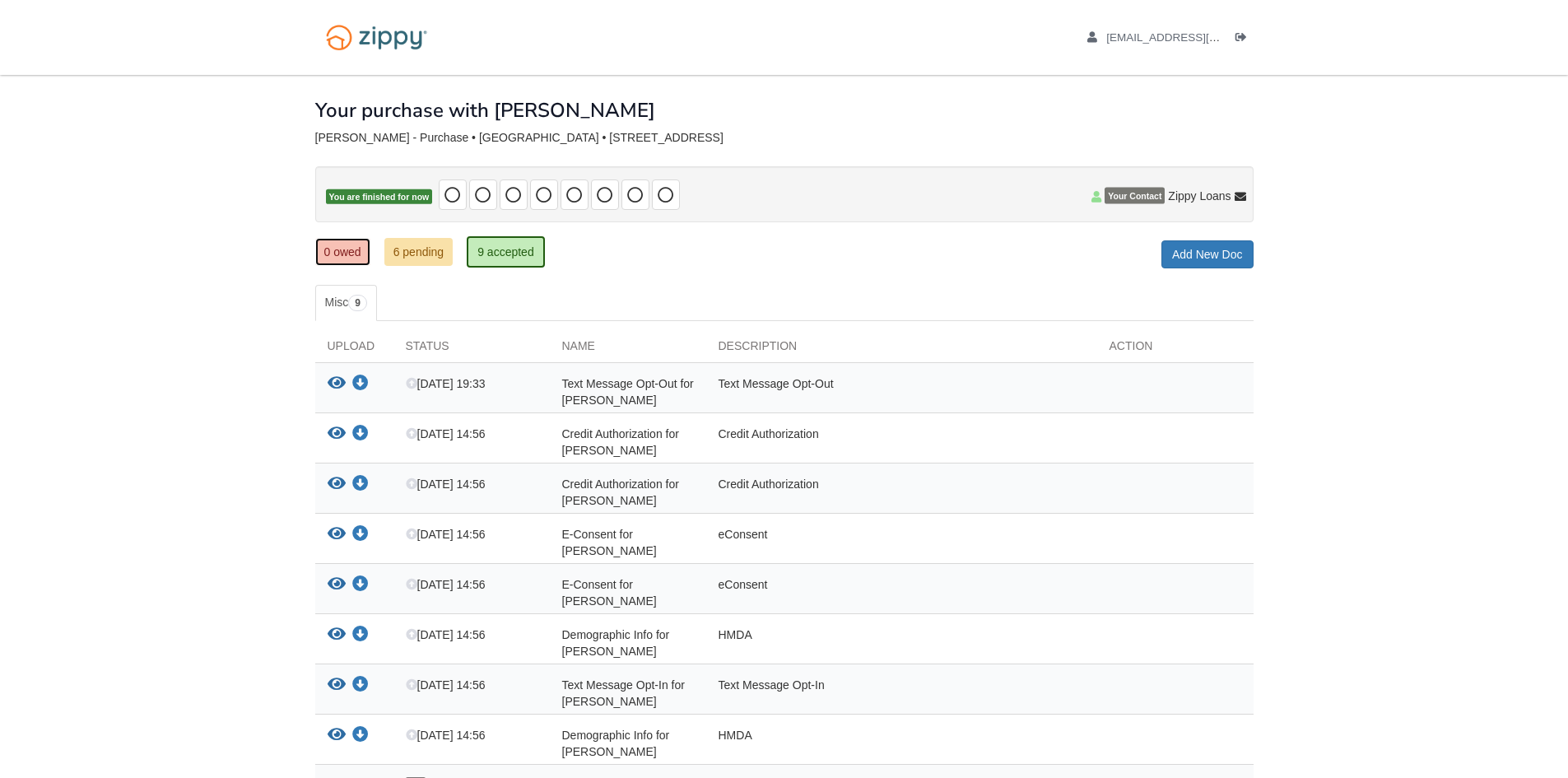
click at [347, 251] on link "0 owed" at bounding box center [343, 251] width 55 height 28
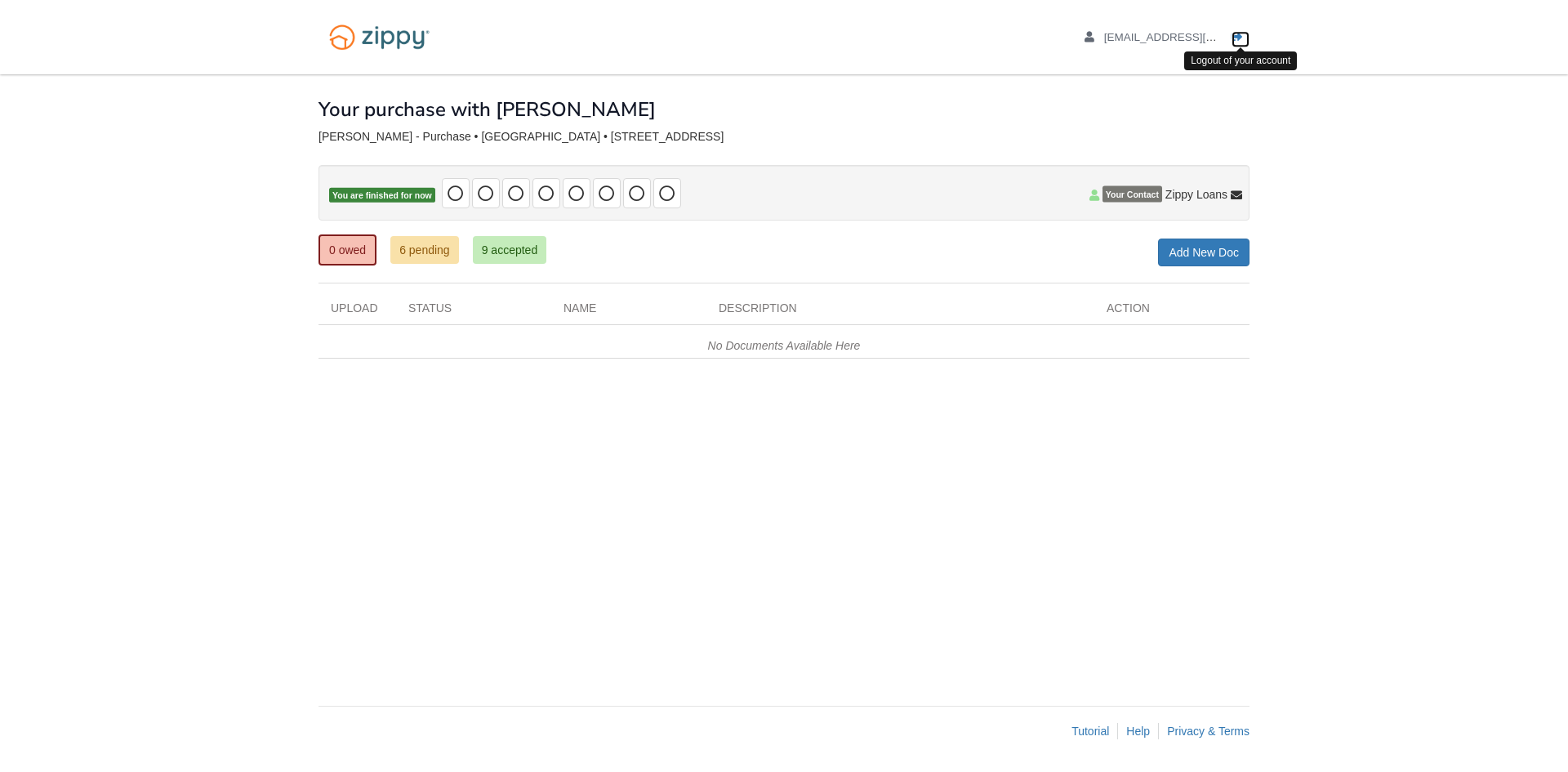
click at [1239, 35] on icon "Log out" at bounding box center [1237, 37] width 12 height 12
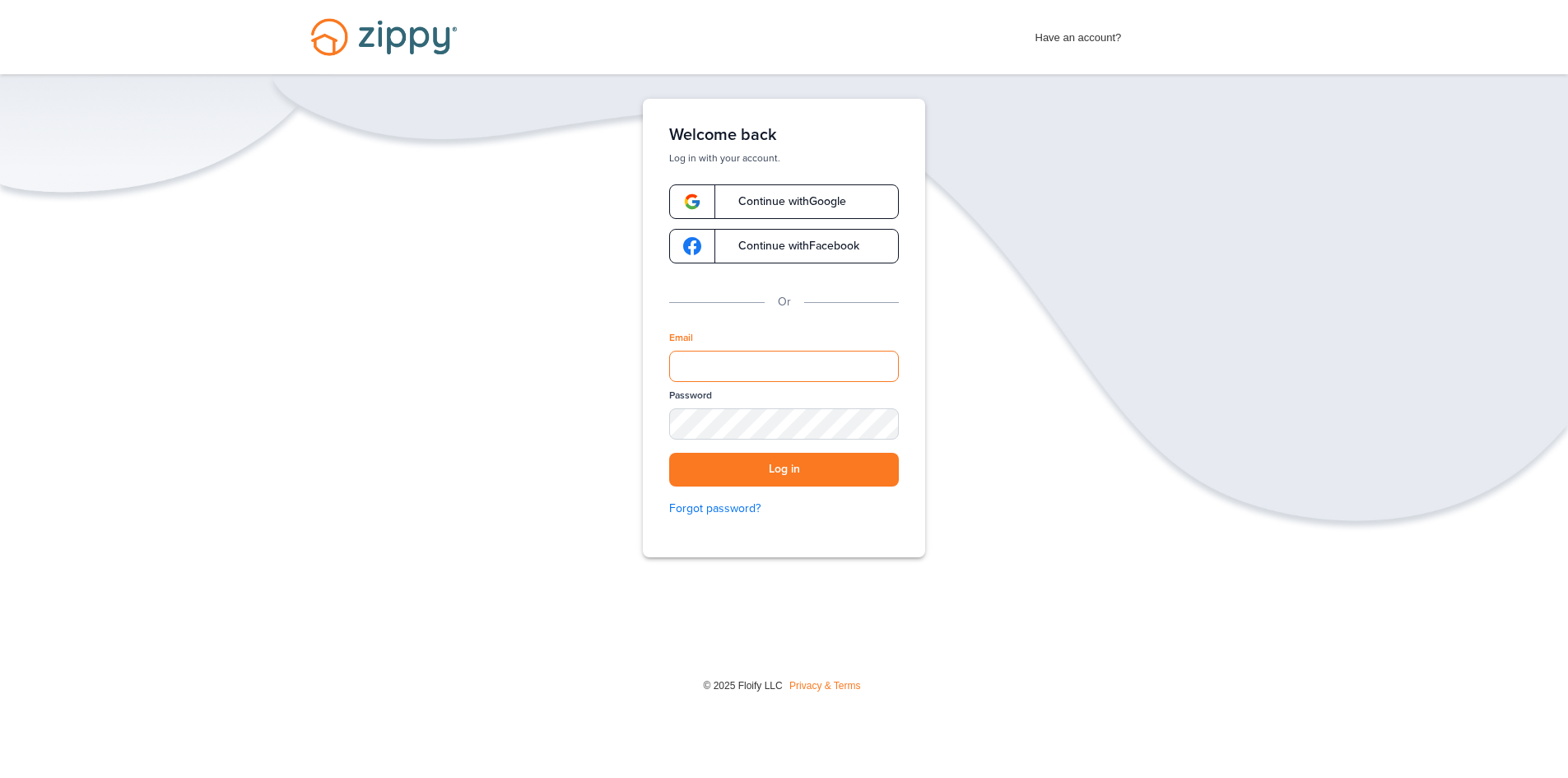
drag, startPoint x: 747, startPoint y: 354, endPoint x: 756, endPoint y: 349, distance: 10.3
click at [756, 349] on div "Email" at bounding box center [784, 359] width 229 height 58
type input "**********"
click at [807, 447] on div "Password" at bounding box center [784, 421] width 229 height 64
click at [805, 462] on button "Log in" at bounding box center [784, 470] width 229 height 34
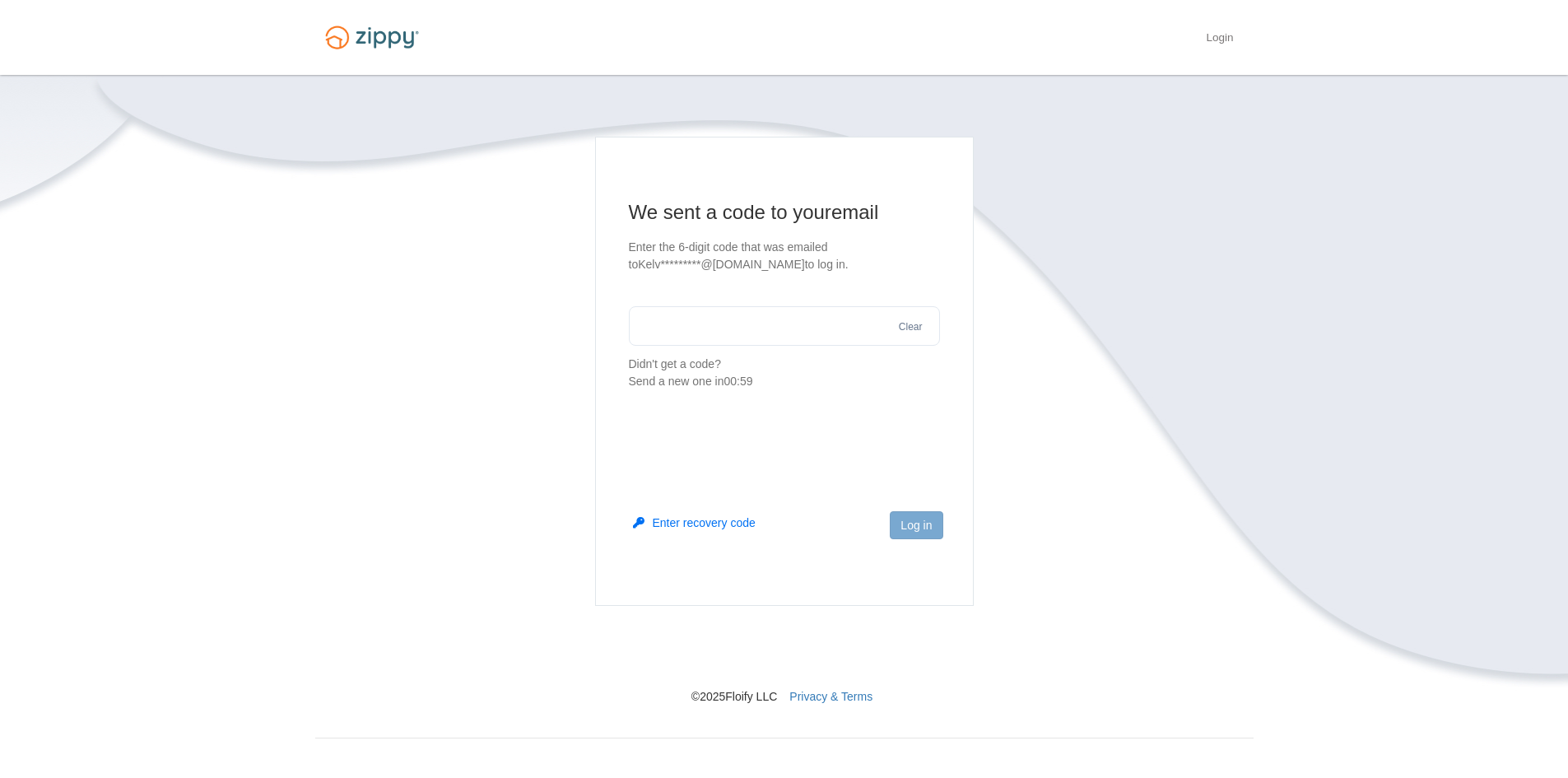
click at [824, 327] on input "text" at bounding box center [784, 325] width 311 height 40
type input "******"
click at [920, 515] on button "Log in" at bounding box center [915, 525] width 52 height 28
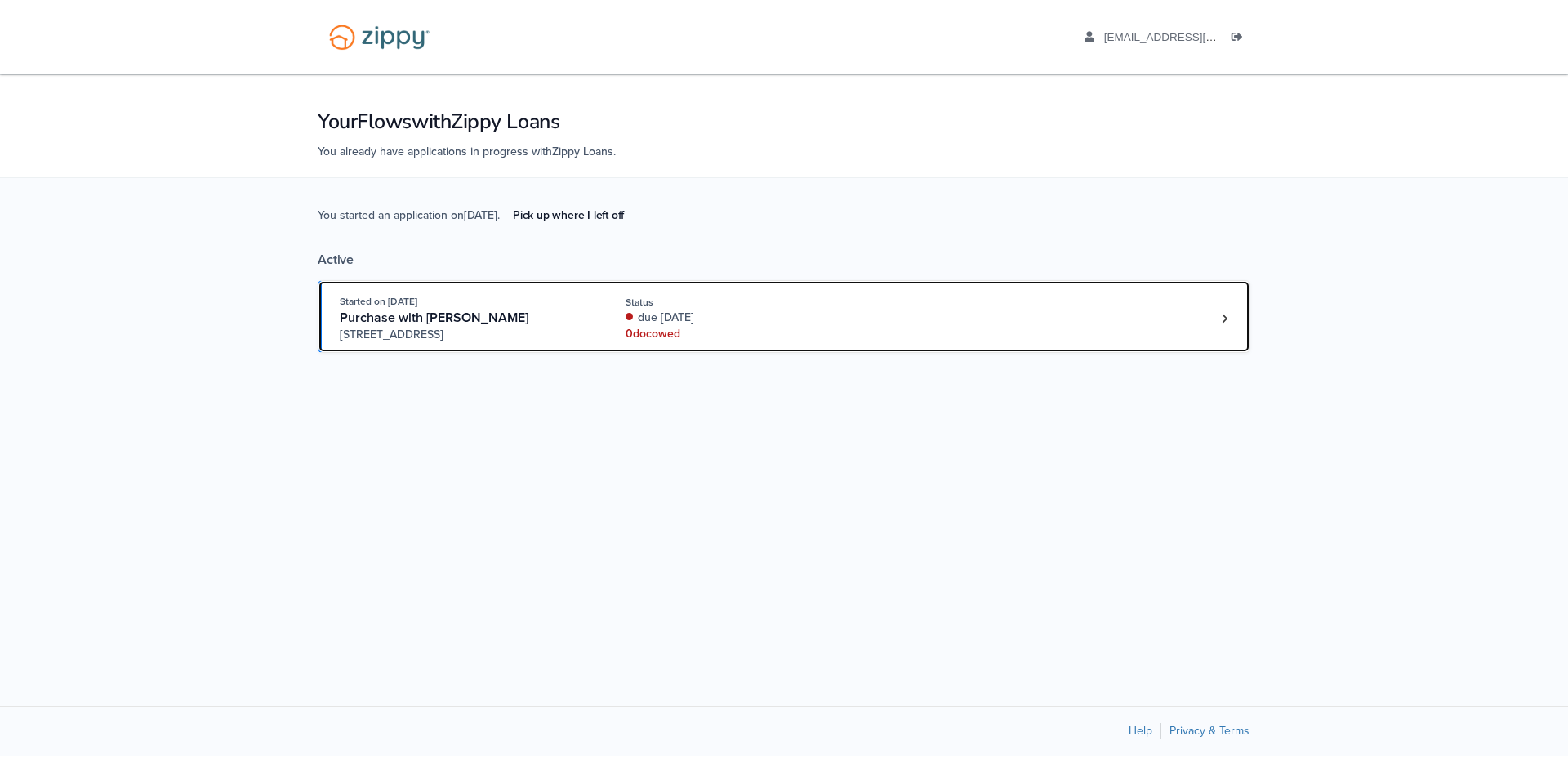
click at [750, 311] on div "due 54 days ago" at bounding box center [735, 318] width 218 height 16
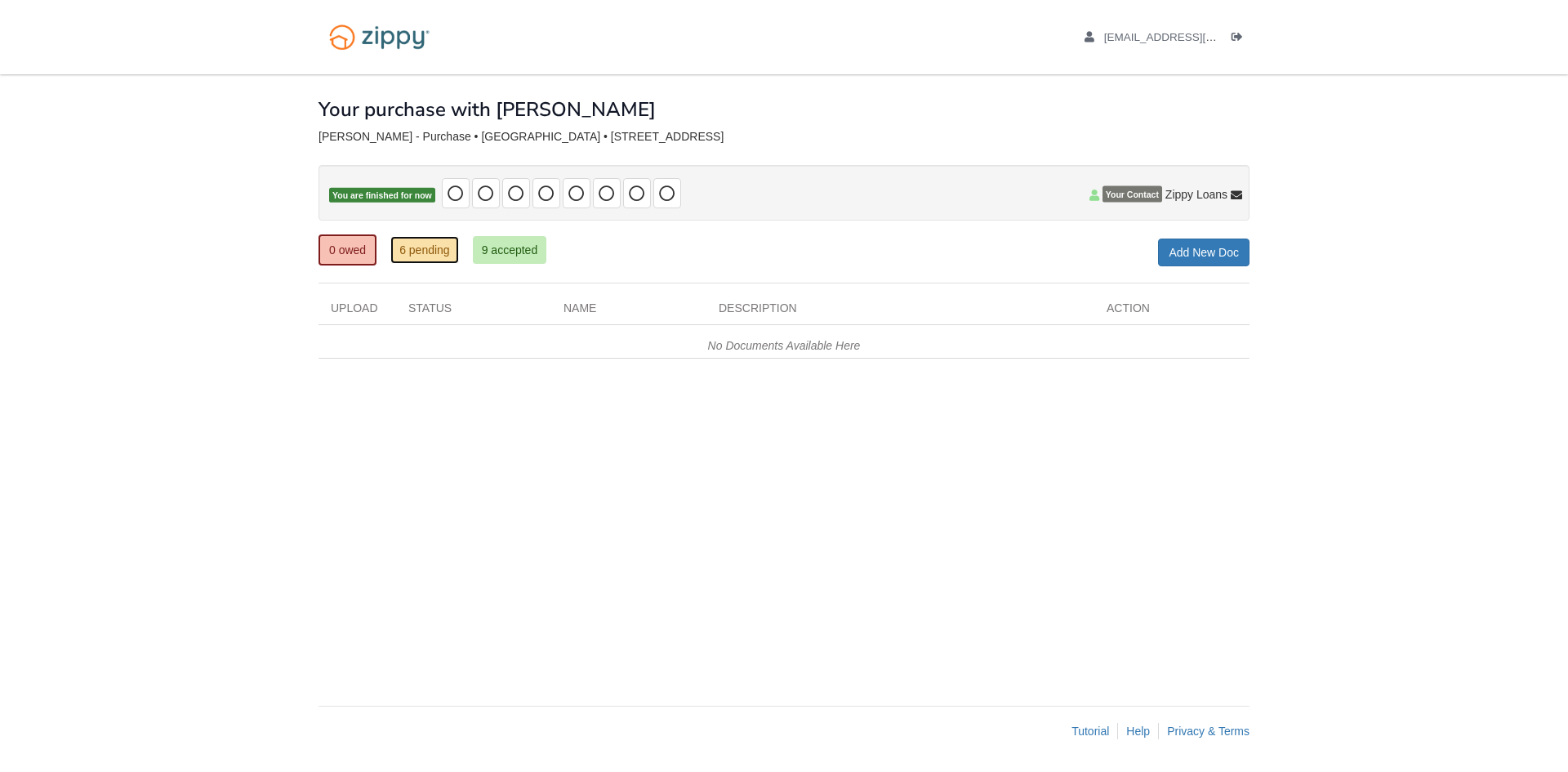
click at [429, 242] on link "6 pending" at bounding box center [424, 249] width 69 height 27
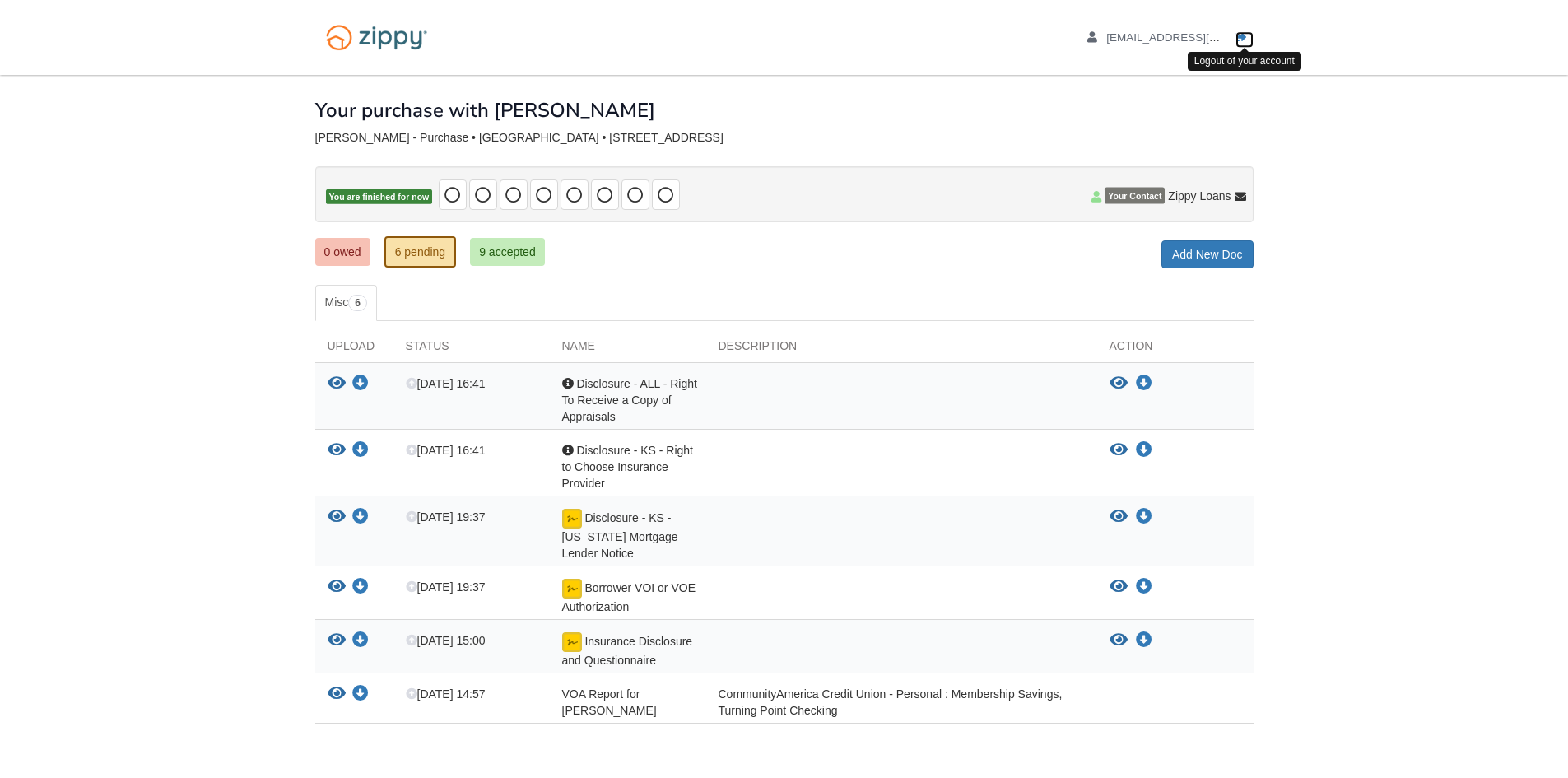
click at [1236, 40] on icon "Log out" at bounding box center [1240, 38] width 12 height 12
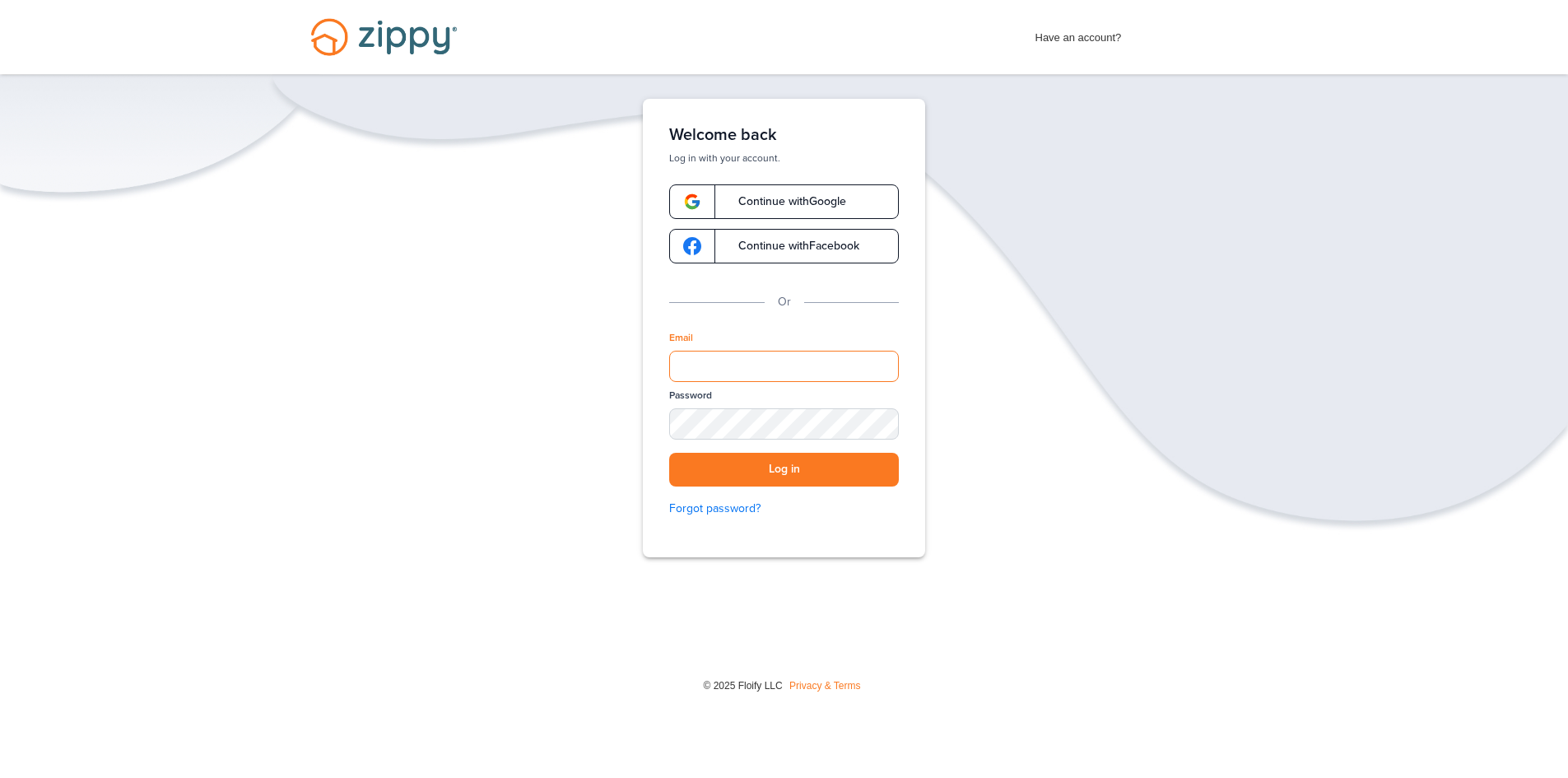
click at [854, 363] on input "Email" at bounding box center [784, 366] width 229 height 31
type input "**********"
click at [803, 469] on button "Log in" at bounding box center [784, 470] width 229 height 34
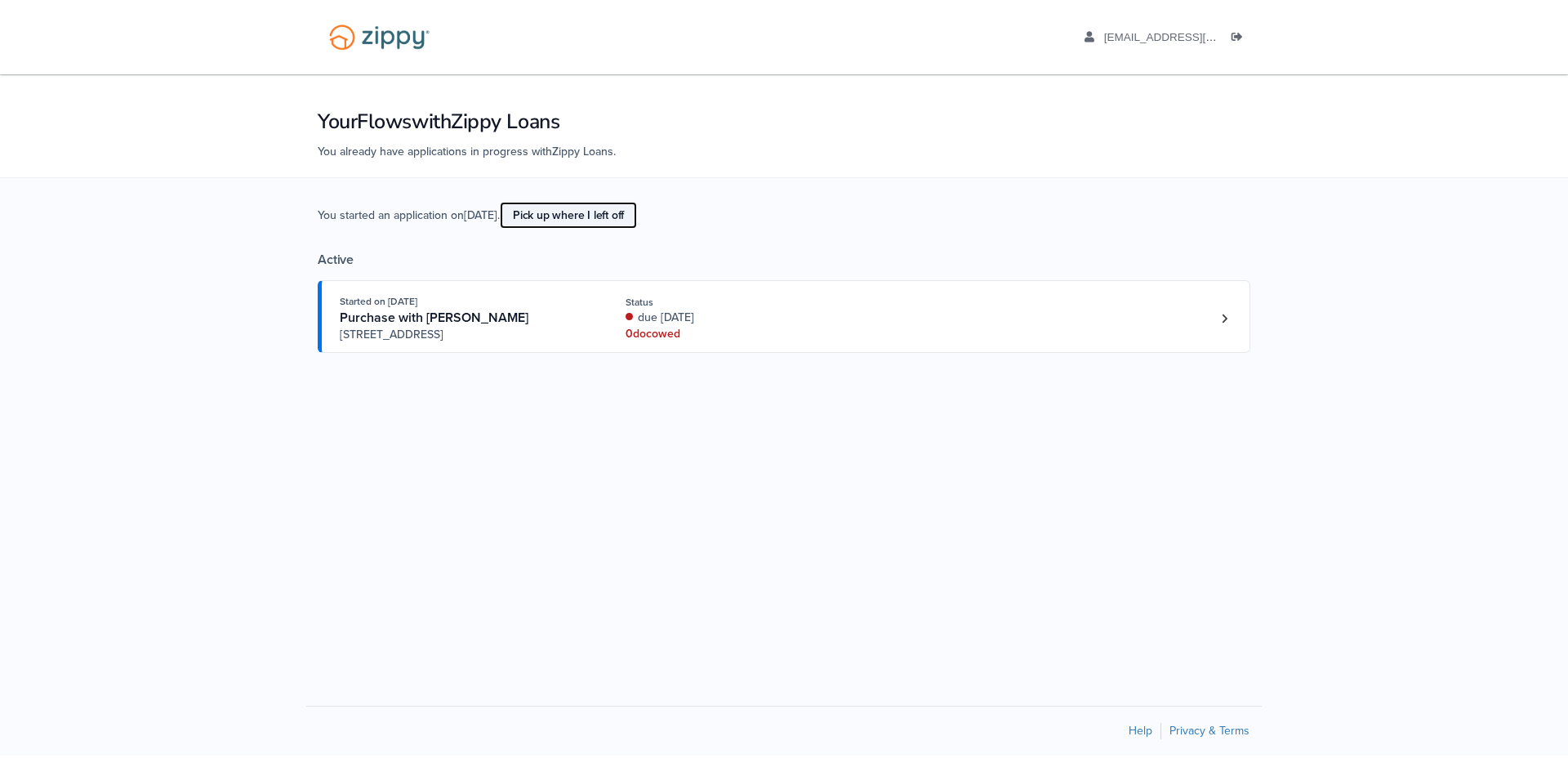
click at [594, 211] on link "Pick up where I left off" at bounding box center [568, 215] width 137 height 26
